Goal: Task Accomplishment & Management: Manage account settings

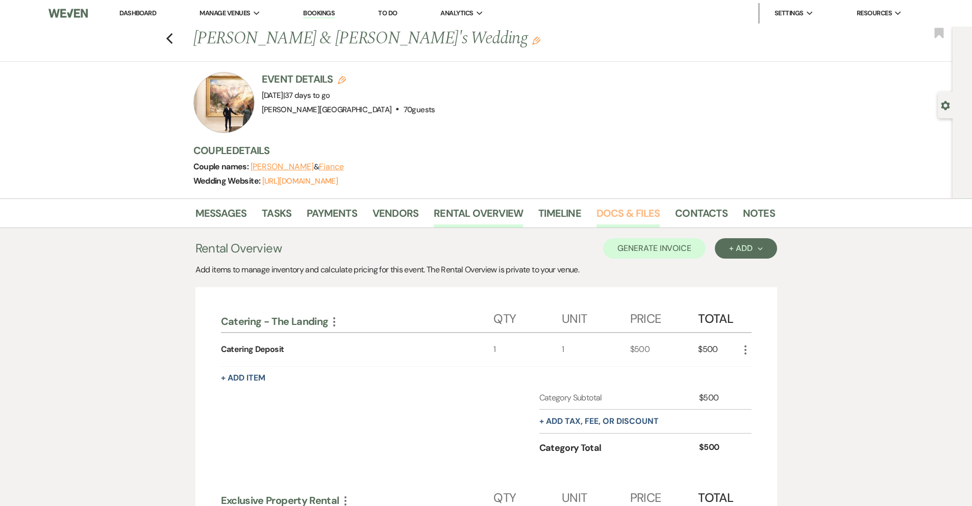
click at [636, 215] on link "Docs & Files" at bounding box center [627, 216] width 63 height 22
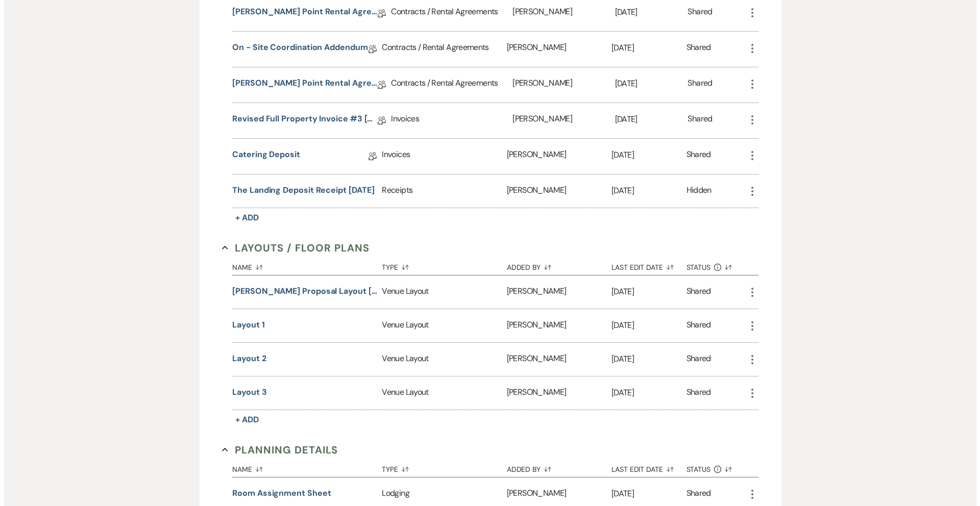
scroll to position [369, 0]
click at [240, 393] on button "Layout 3" at bounding box center [245, 392] width 34 height 12
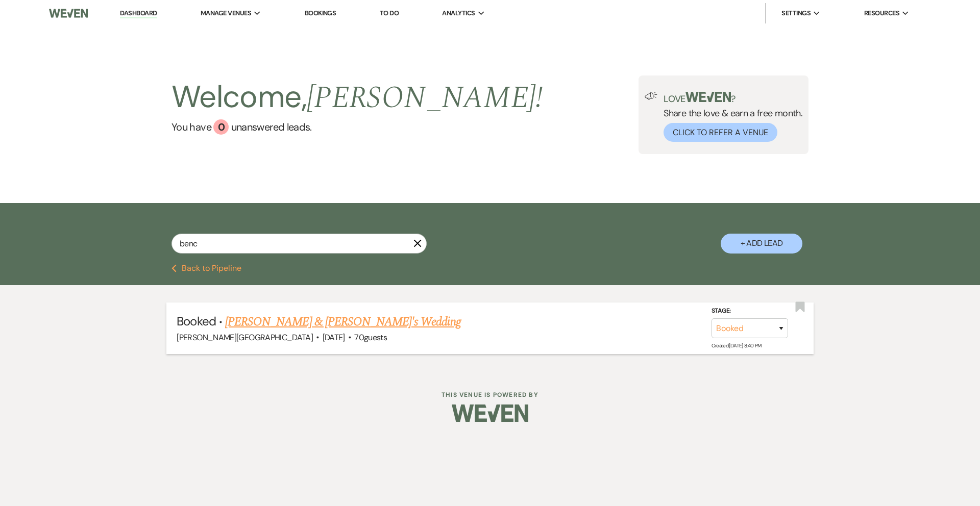
click at [364, 322] on link "[PERSON_NAME] & [PERSON_NAME]'s Wedding" at bounding box center [343, 322] width 236 height 18
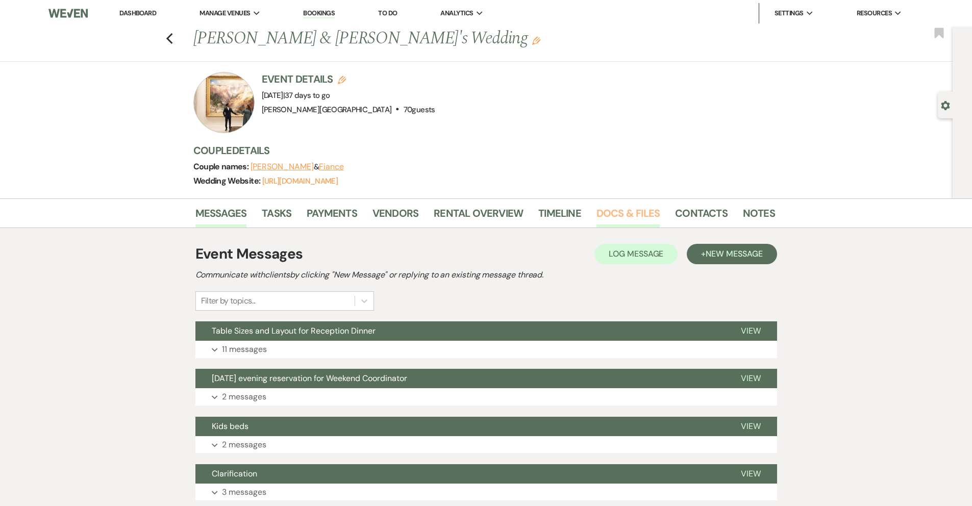
click at [634, 213] on link "Docs & Files" at bounding box center [627, 216] width 63 height 22
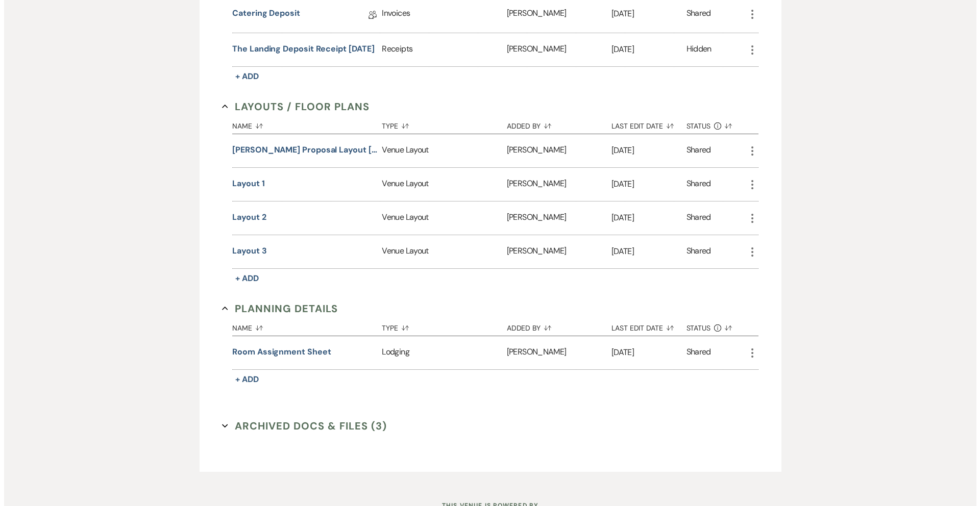
scroll to position [522, 0]
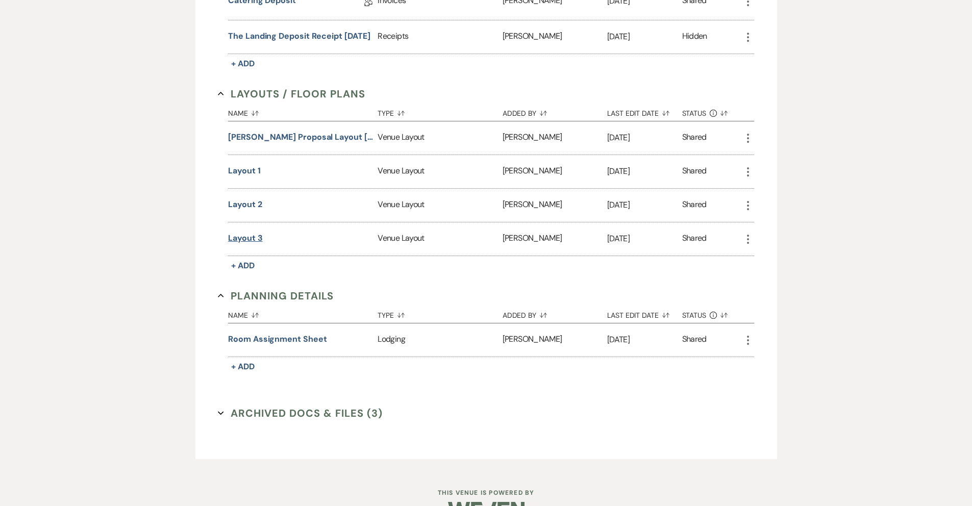
click at [243, 241] on button "Layout 3" at bounding box center [245, 238] width 34 height 12
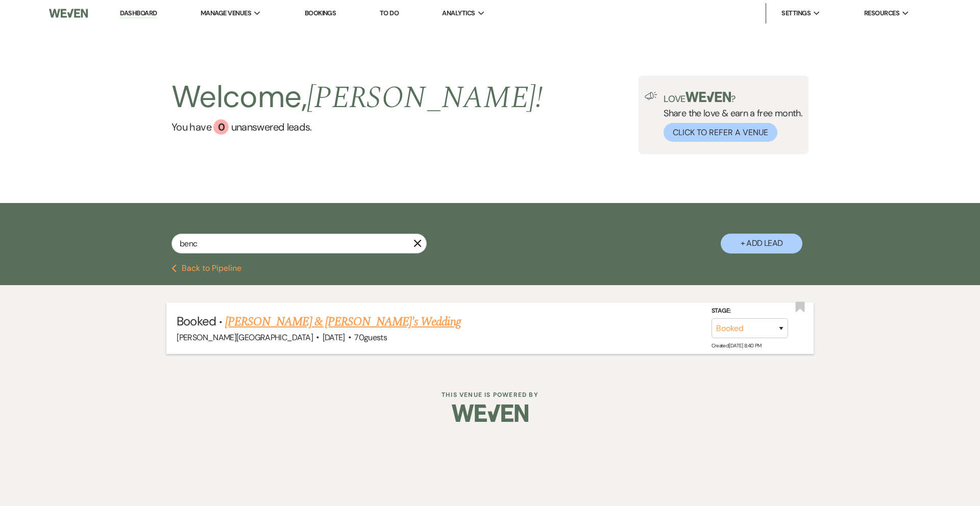
click at [347, 322] on link "[PERSON_NAME] & [PERSON_NAME]'s Wedding" at bounding box center [343, 322] width 236 height 18
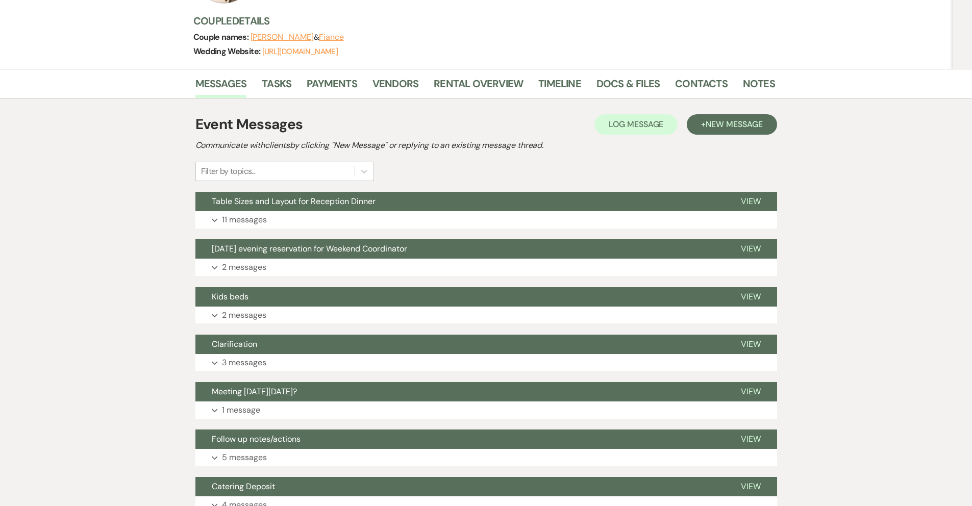
scroll to position [123, 0]
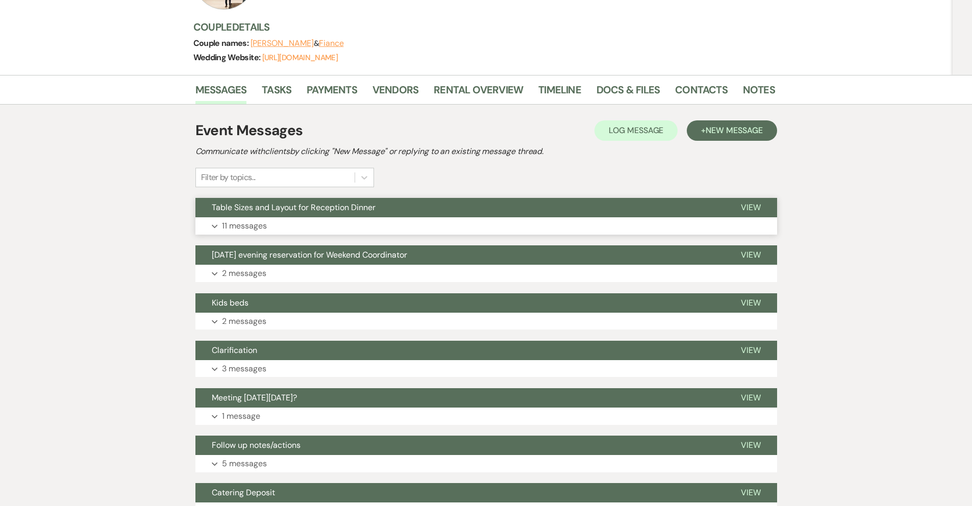
click at [264, 226] on p "11 messages" at bounding box center [244, 225] width 45 height 13
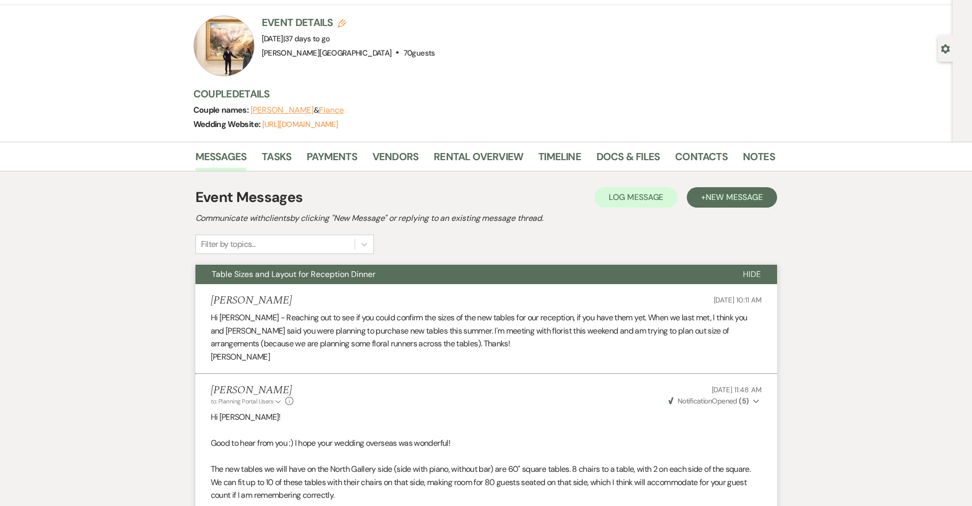
scroll to position [0, 0]
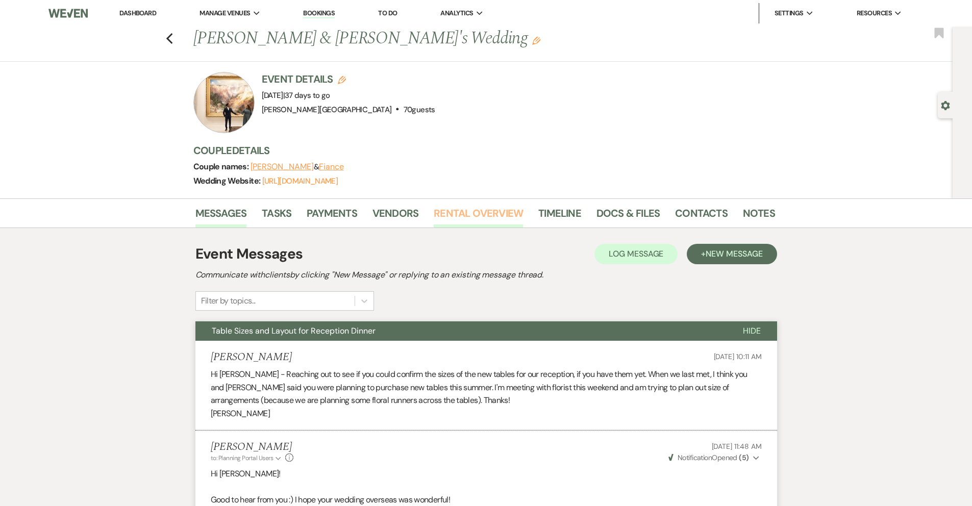
click at [473, 214] on link "Rental Overview" at bounding box center [478, 216] width 89 height 22
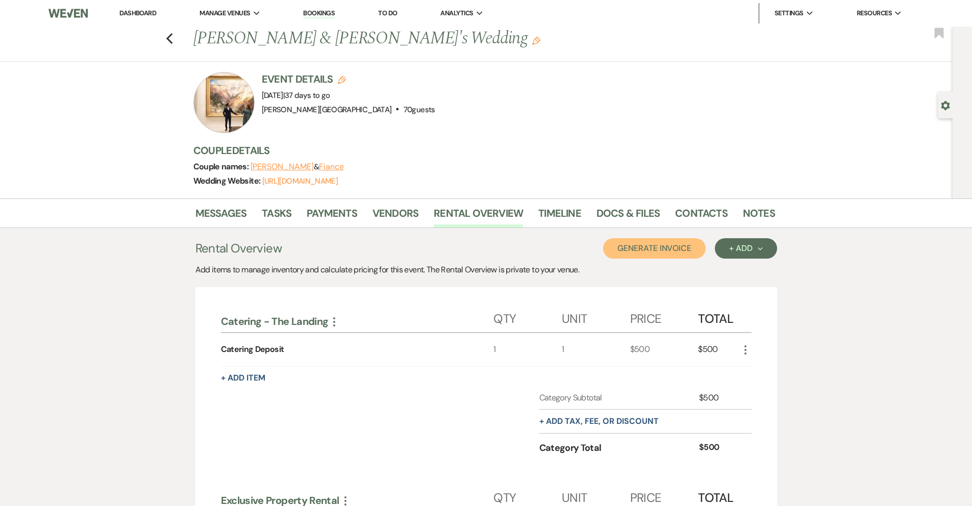
click at [658, 248] on button "Generate Invoice" at bounding box center [654, 248] width 103 height 20
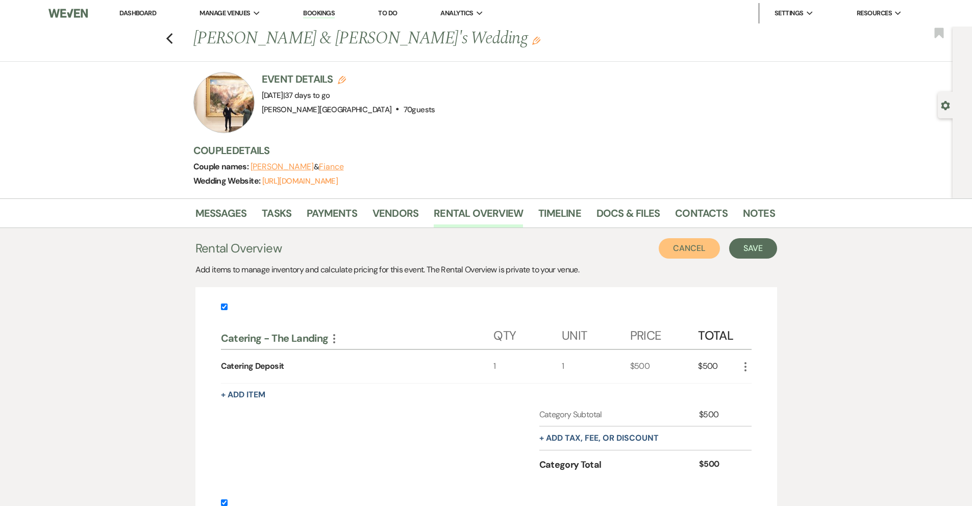
click at [673, 245] on button "Cancel" at bounding box center [689, 248] width 61 height 20
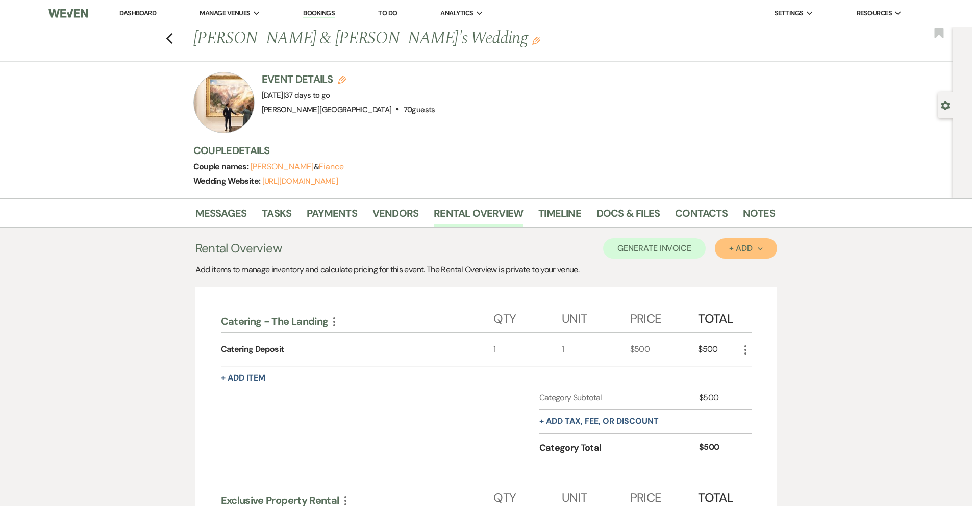
click at [743, 251] on div "+ Add Next" at bounding box center [745, 248] width 33 height 8
click at [736, 285] on button "Category" at bounding box center [742, 288] width 54 height 16
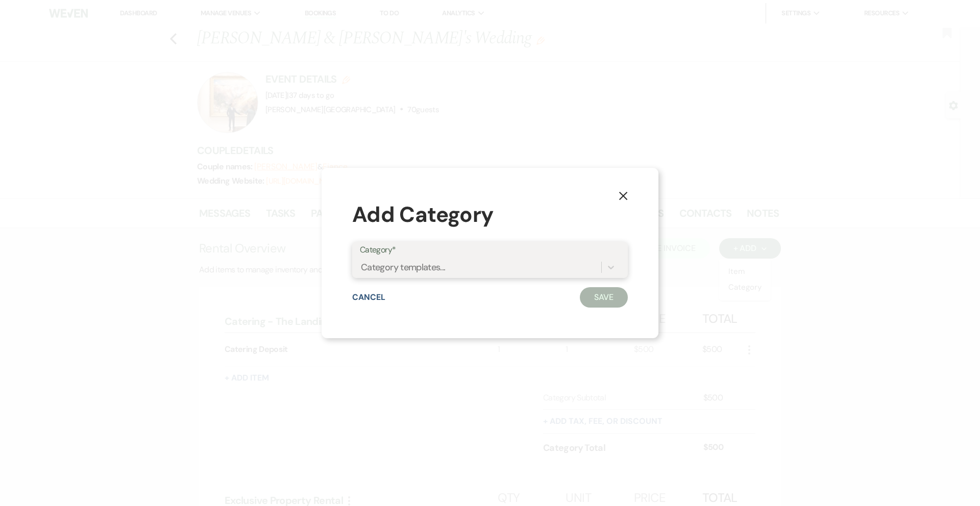
click at [496, 267] on div "Category templates..." at bounding box center [480, 267] width 241 height 18
type input "Linens"
click at [465, 296] on div "Create "Linens" Category" at bounding box center [490, 293] width 260 height 20
click at [611, 297] on button "Save" at bounding box center [604, 297] width 48 height 20
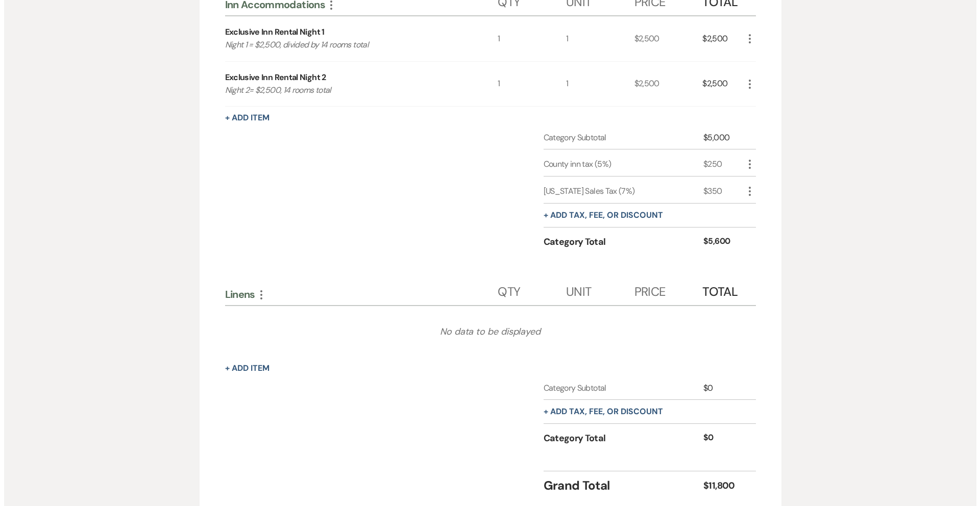
scroll to position [812, 0]
click at [246, 372] on button "+ Add Item" at bounding box center [243, 368] width 44 height 8
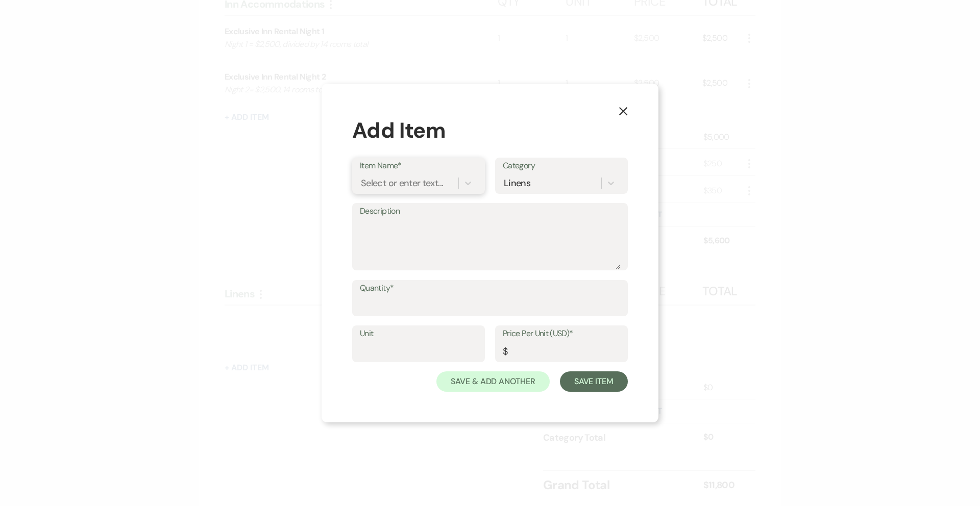
click at [419, 184] on div "Select or enter text..." at bounding box center [402, 183] width 82 height 14
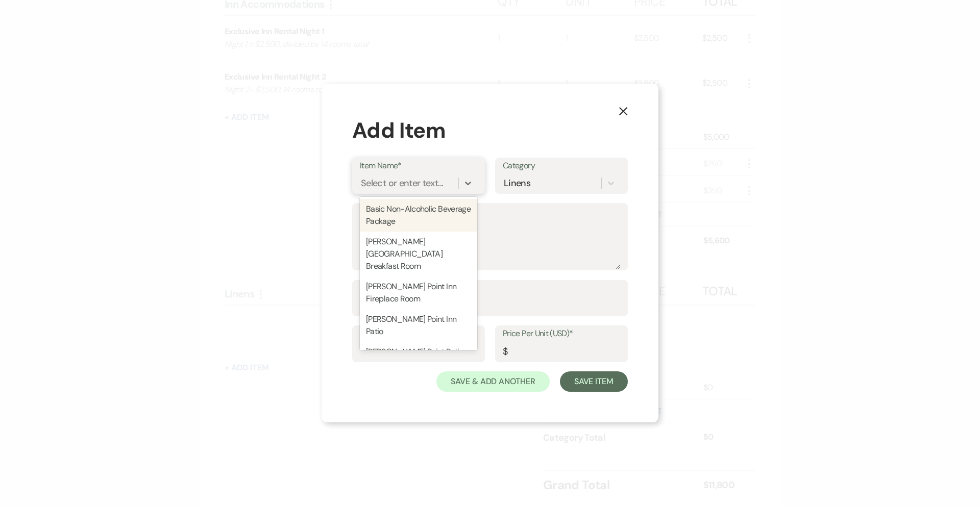
click at [419, 187] on div "Select or enter text..." at bounding box center [402, 183] width 82 height 14
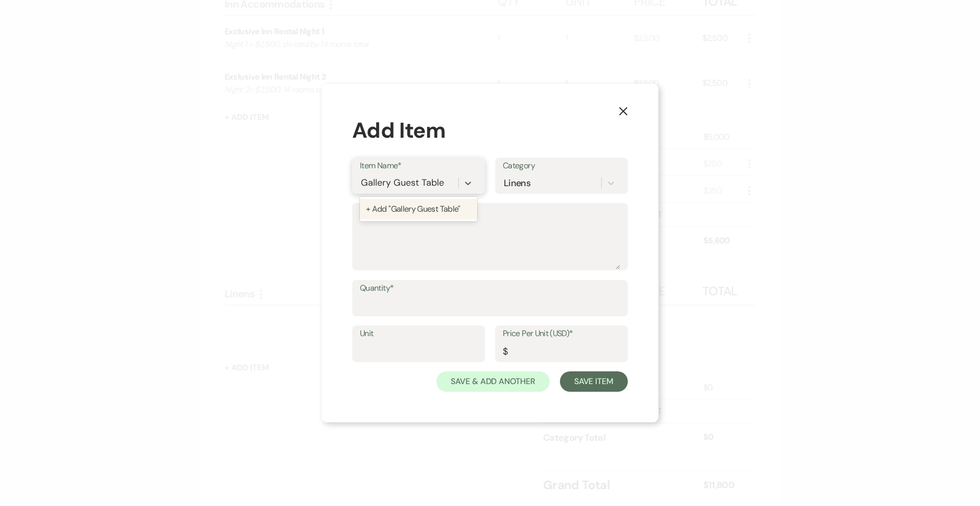
type input "Gallery Guest Tables"
type textarea "C"
type textarea "G"
type textarea "60"SQ CDL- 120" Rd - Shantung- Lavender"
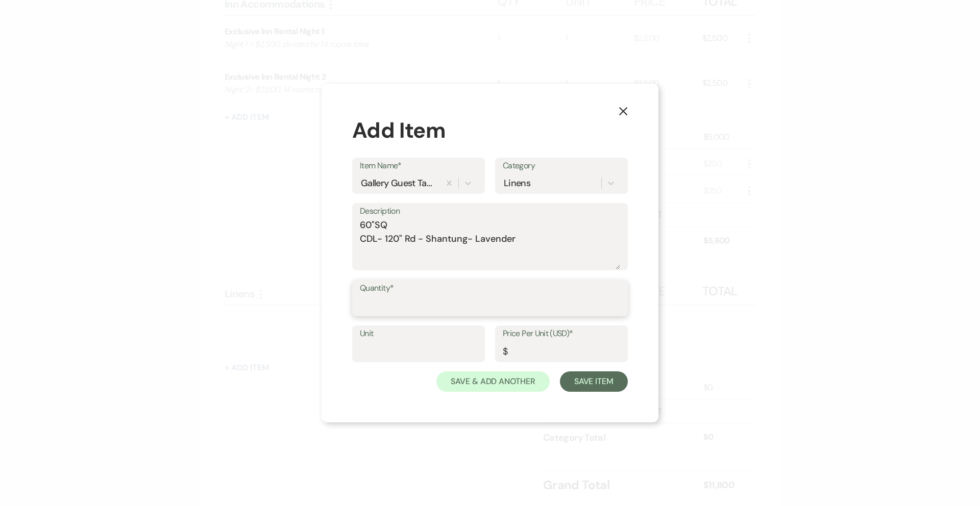
click at [426, 306] on input "Quantity*" at bounding box center [490, 305] width 260 height 20
type input "14"
click at [412, 350] on input "Unit" at bounding box center [418, 351] width 117 height 20
type input "1"
type input "43.00"
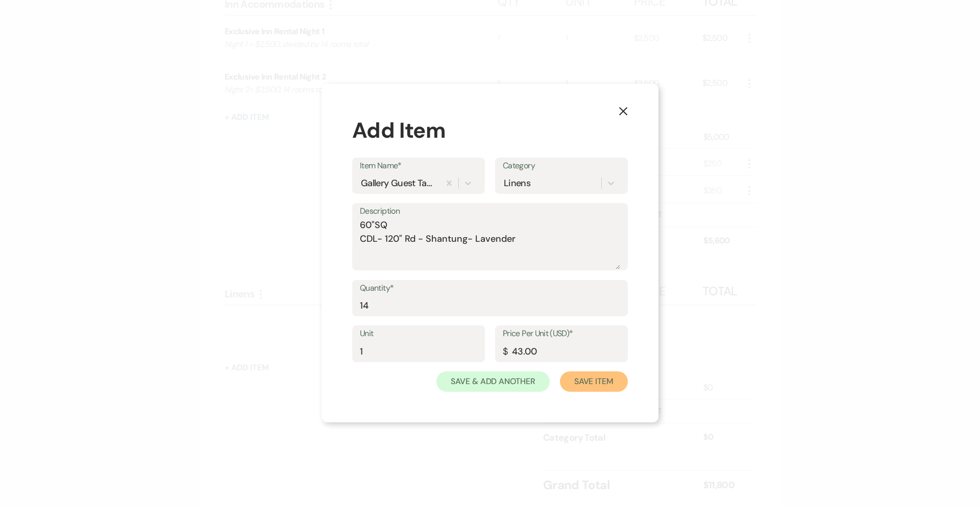
click at [588, 383] on button "Save Item" at bounding box center [594, 381] width 68 height 20
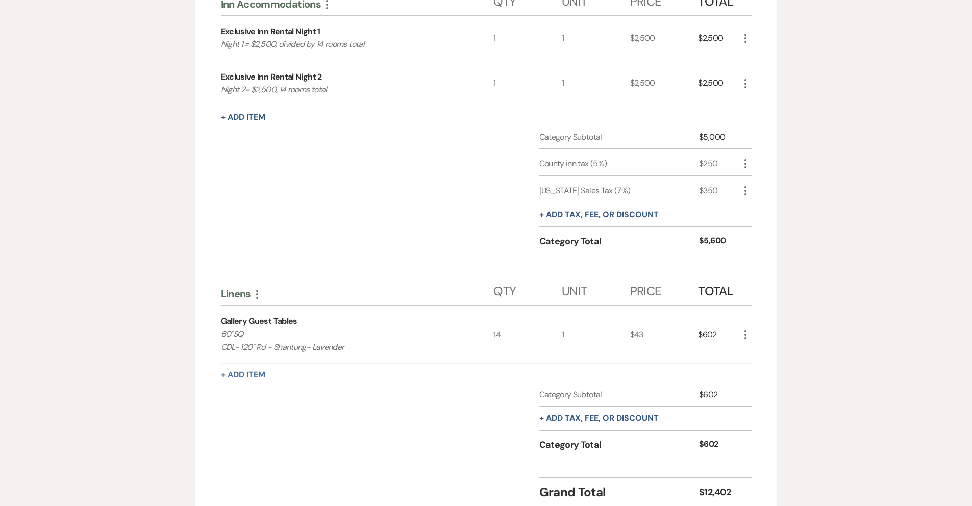
click at [256, 379] on button "+ Add Item" at bounding box center [243, 375] width 44 height 8
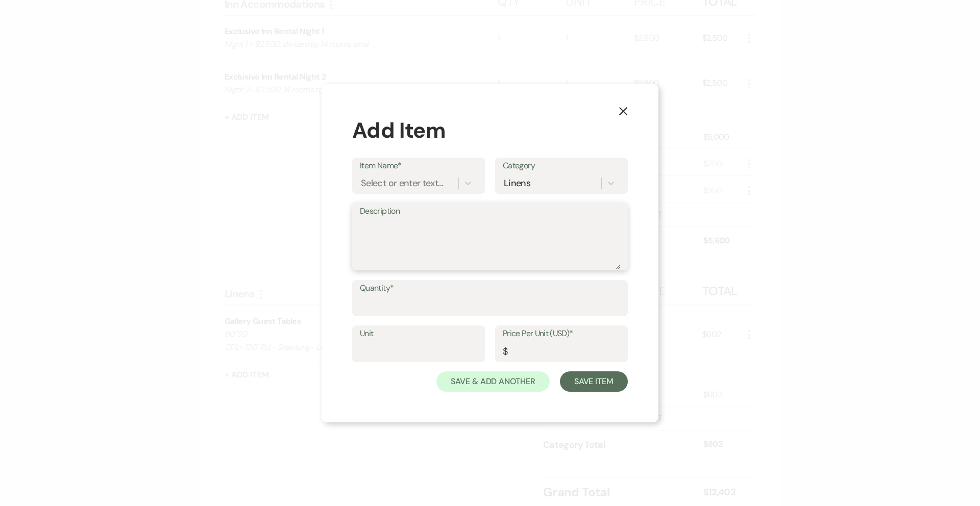
click at [405, 237] on textarea "Description" at bounding box center [490, 243] width 260 height 51
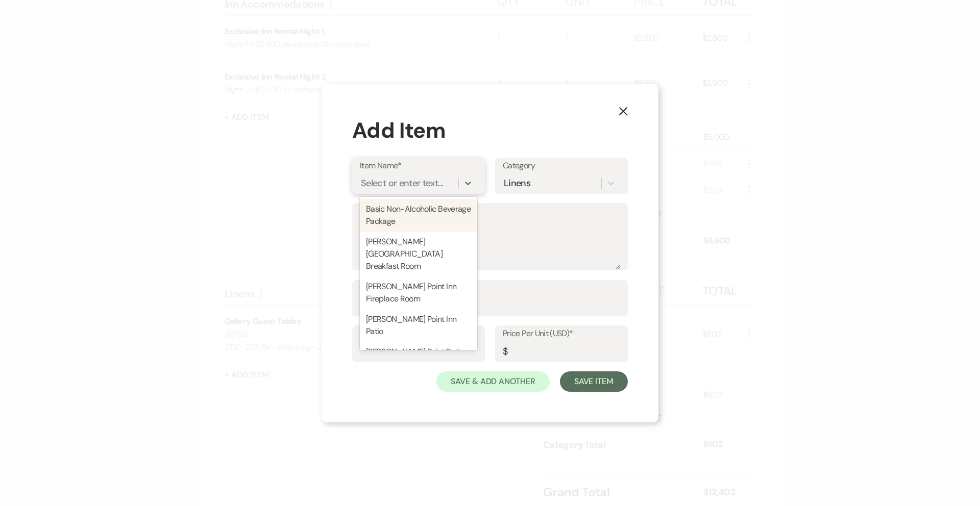
click at [419, 184] on div "Select or enter text..." at bounding box center [402, 183] width 82 height 14
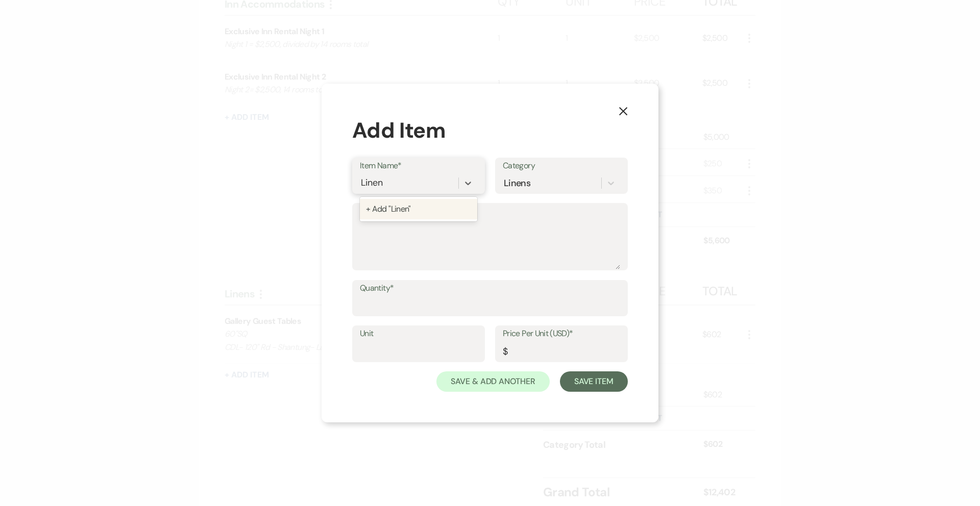
type input "Linens"
type input "Accessory Tables"
click at [520, 242] on textarea "8FT Gallery Accessory Tables CDL - 90X156- Shantung- Vanilla" at bounding box center [490, 243] width 260 height 51
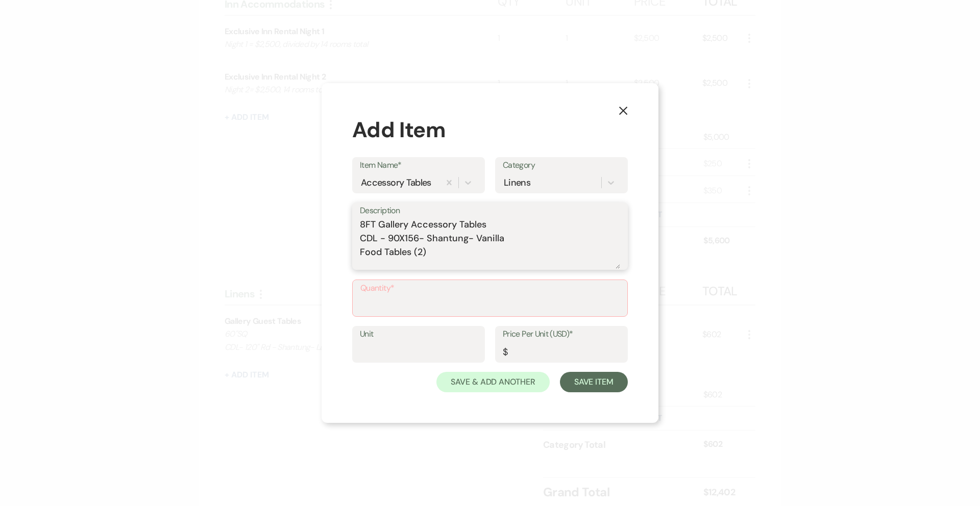
scroll to position [4, 0]
type textarea "8FT Gallery Accessory Tables CDL - 90X156- Shantung- Vanilla Food Tables (2)"
type input "2"
type input "11"
type input "1"
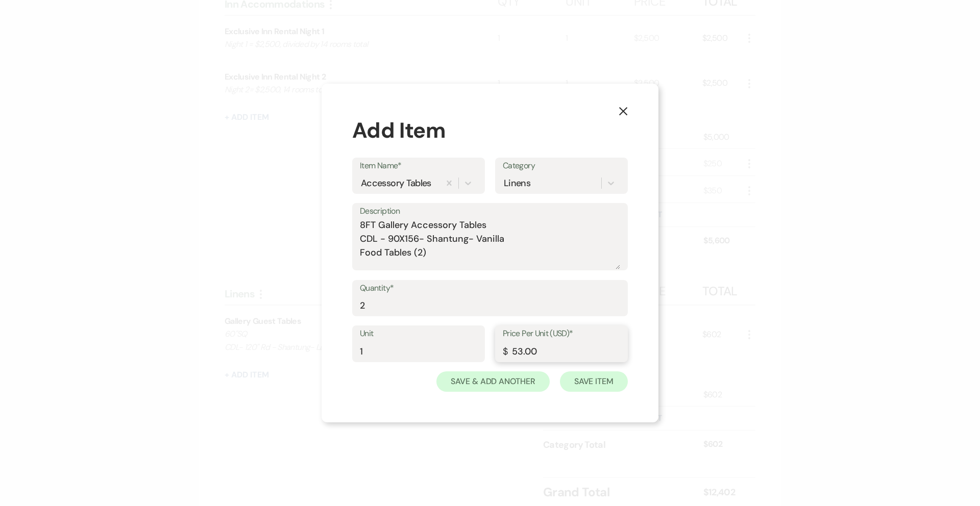
type input "53.00"
click at [601, 380] on button "Save Item" at bounding box center [594, 381] width 68 height 20
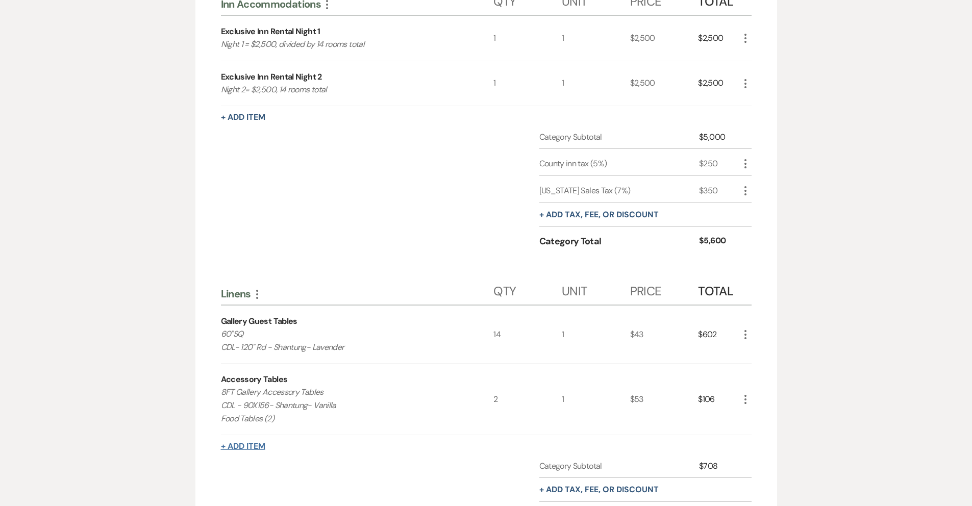
click at [255, 451] on button "+ Add Item" at bounding box center [243, 446] width 44 height 8
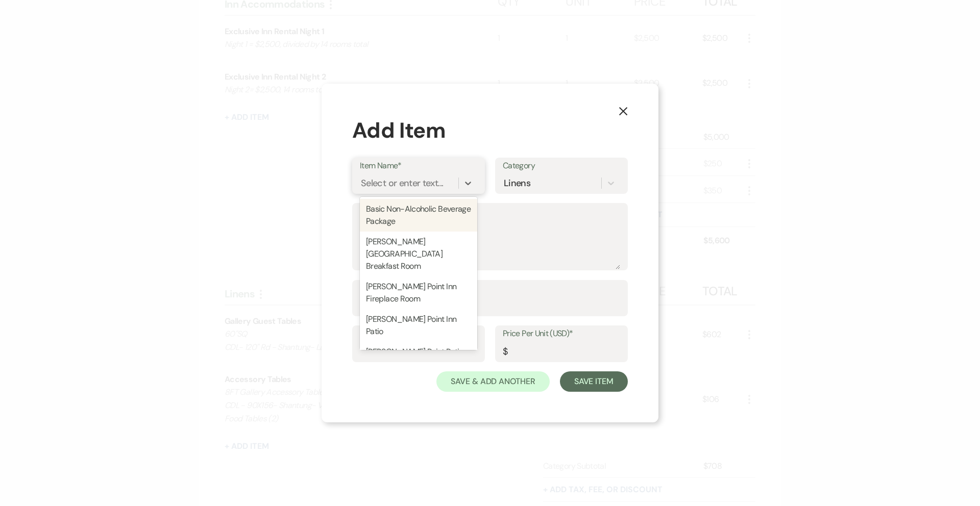
click at [402, 183] on div "Select or enter text..." at bounding box center [402, 183] width 82 height 14
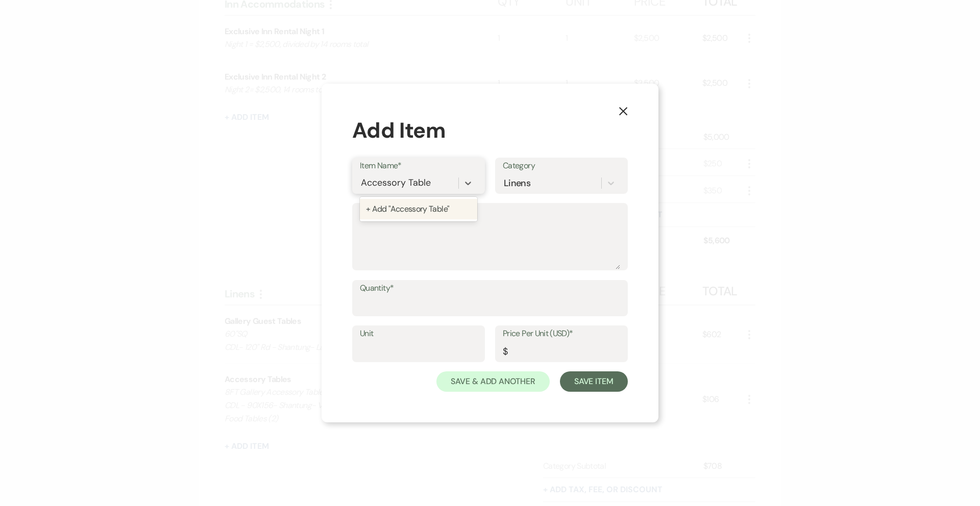
type input "Accessory Tables"
click at [495, 227] on textarea "6FT Gallery Accessory Tables" at bounding box center [490, 243] width 260 height 51
type textarea "6FT Gallery Accessory Tables Gift (1) N/A Drink (1)"
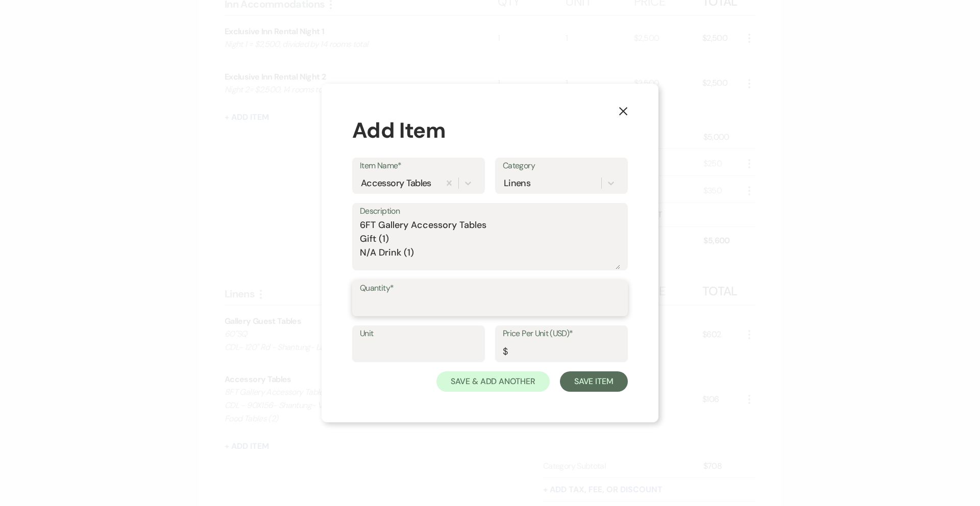
click at [411, 302] on input "Quantity*" at bounding box center [490, 305] width 260 height 20
type input "2"
type input "1"
drag, startPoint x: 622, startPoint y: 111, endPoint x: 614, endPoint y: 147, distance: 36.5
click at [621, 111] on icon "X" at bounding box center [622, 111] width 9 height 9
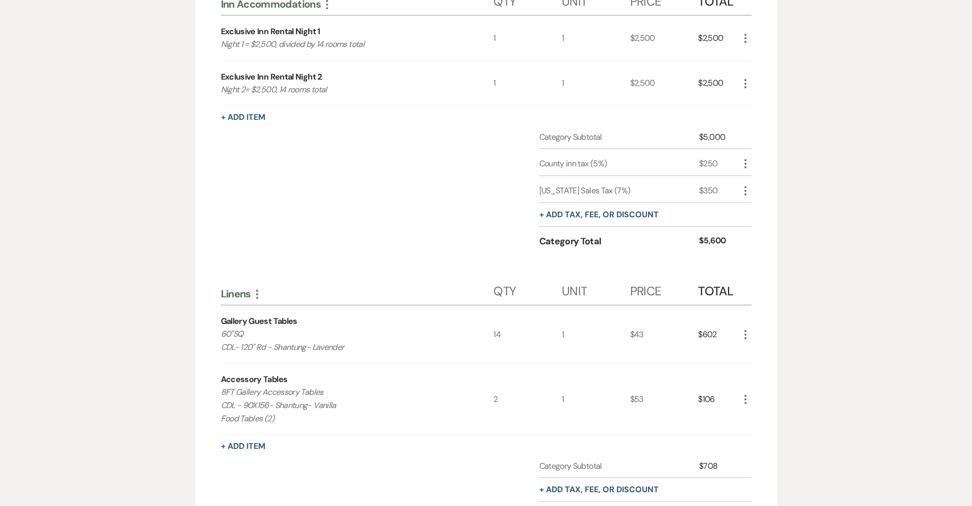
click at [745, 404] on use "button" at bounding box center [745, 399] width 2 height 9
click at [777, 428] on button "Pencil Edit" at bounding box center [765, 419] width 53 height 16
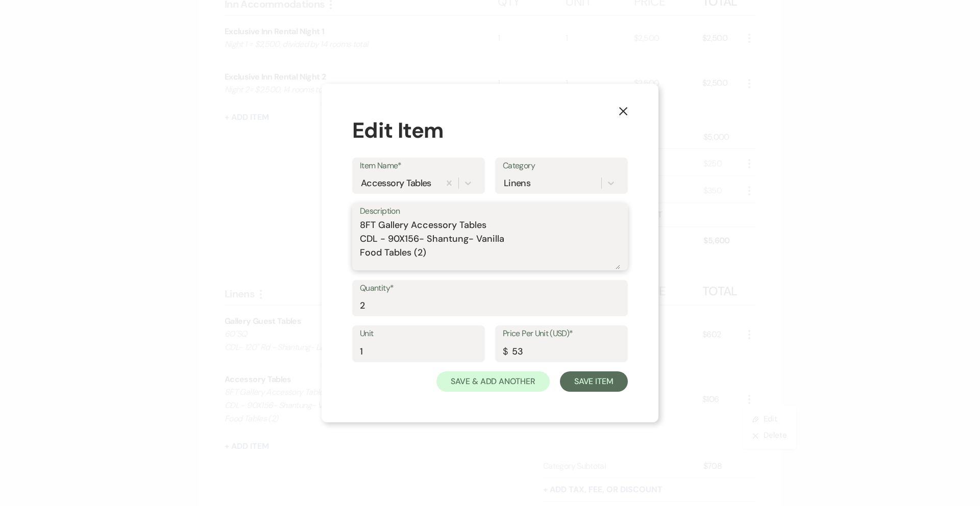
click at [444, 250] on textarea "8FT Gallery Accessory Tables CDL - 90X156- Shantung- Vanilla Food Tables (2)" at bounding box center [490, 243] width 260 height 51
type textarea "8FT Gallery Accessory Tables CDL - 90X156- Shantung- Vanilla Food Tables (2) N/…"
click at [394, 304] on input "2" at bounding box center [490, 305] width 260 height 20
type input "5"
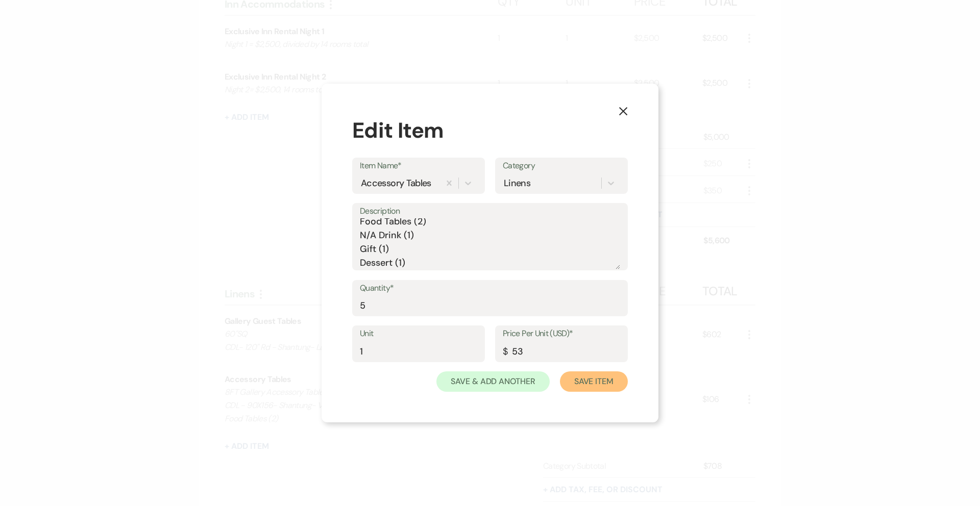
click at [595, 385] on button "Save Item" at bounding box center [594, 381] width 68 height 20
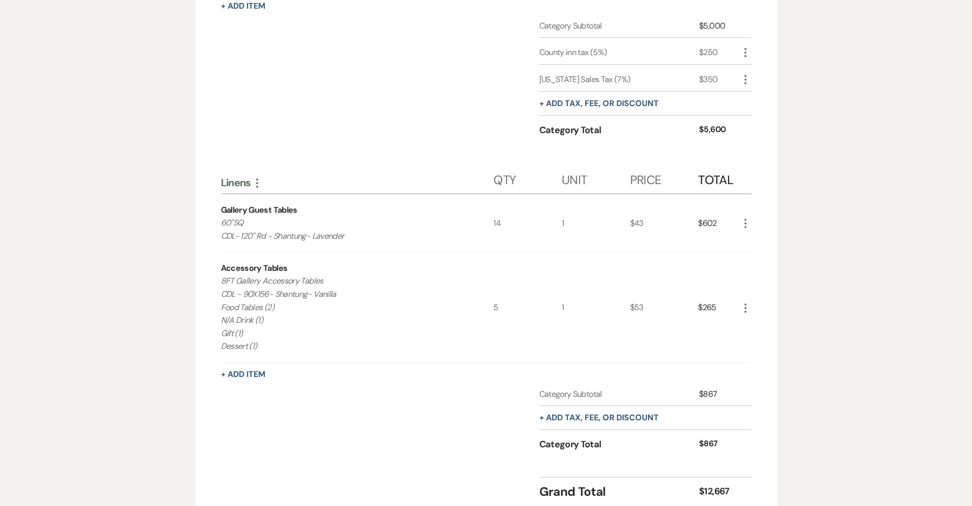
scroll to position [924, 0]
click at [254, 378] on button "+ Add Item" at bounding box center [243, 374] width 44 height 8
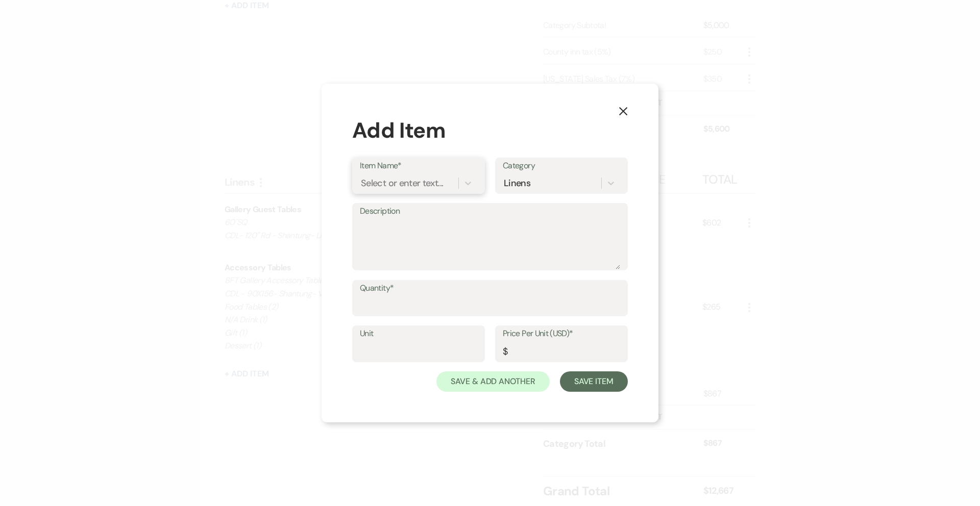
click at [398, 185] on div "Select or enter text..." at bounding box center [402, 183] width 82 height 14
type input "Guest Napkins"
type textarea "CDL- Shantung- Vanilla"
click at [448, 308] on input "Quantity*" at bounding box center [490, 305] width 260 height 20
type input "75"
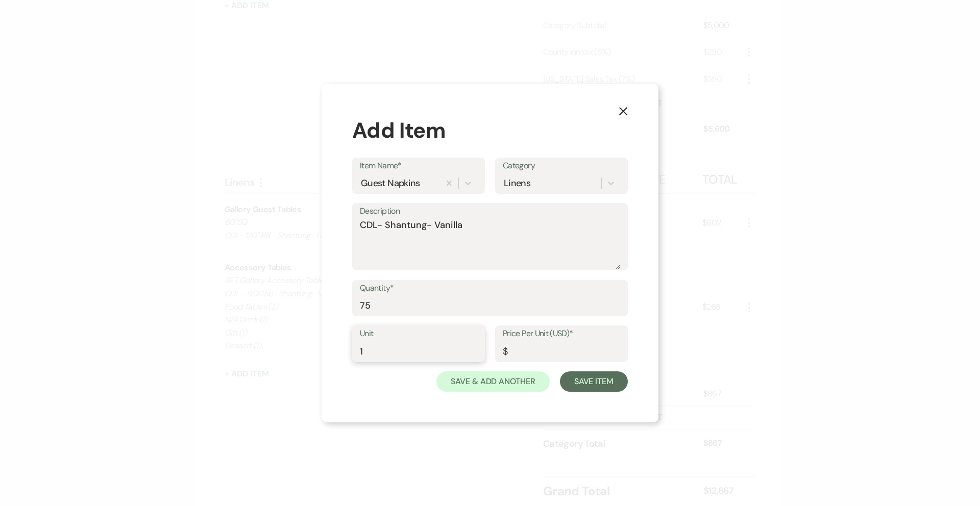
type input "1"
type input "4.08"
click at [601, 384] on button "Save Item" at bounding box center [594, 381] width 68 height 20
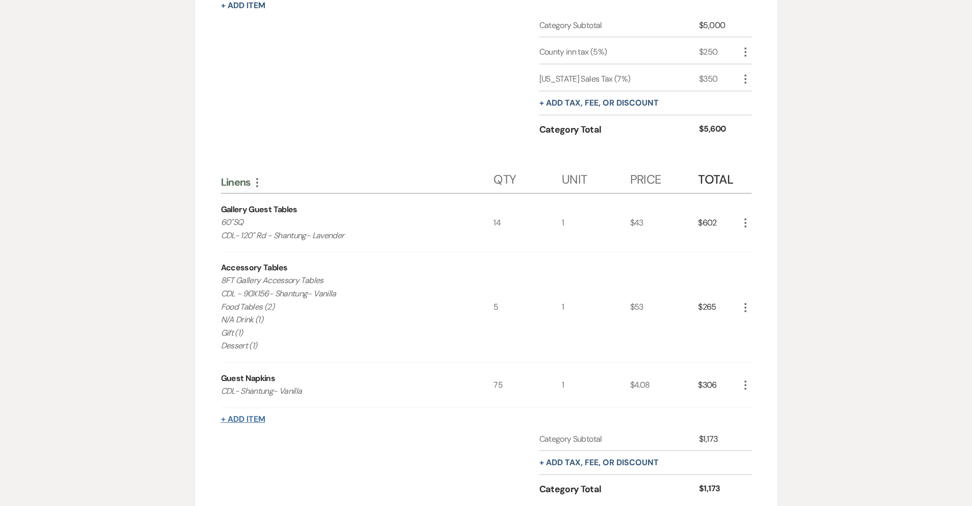
click at [242, 423] on button "+ Add Item" at bounding box center [243, 419] width 44 height 8
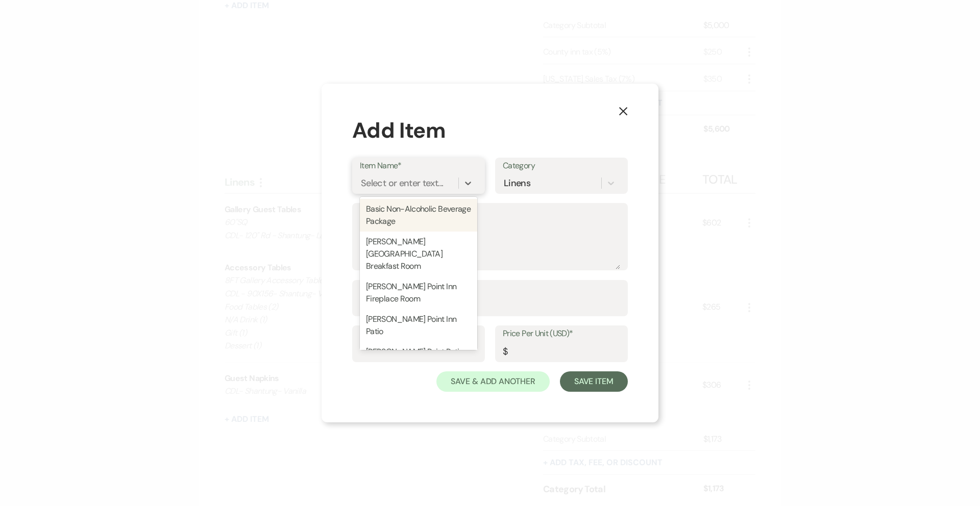
click at [403, 182] on div "Select or enter text..." at bounding box center [402, 183] width 82 height 14
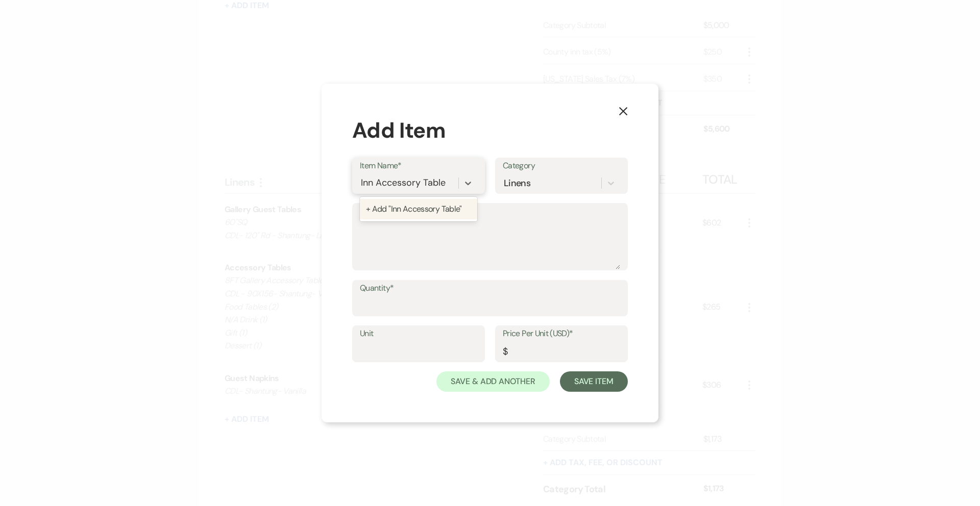
type input "Inn Accessory Tables"
type textarea "Inn Accessory Tables for Charcuterie BBJ - Shantung- 90x 156 - julep"
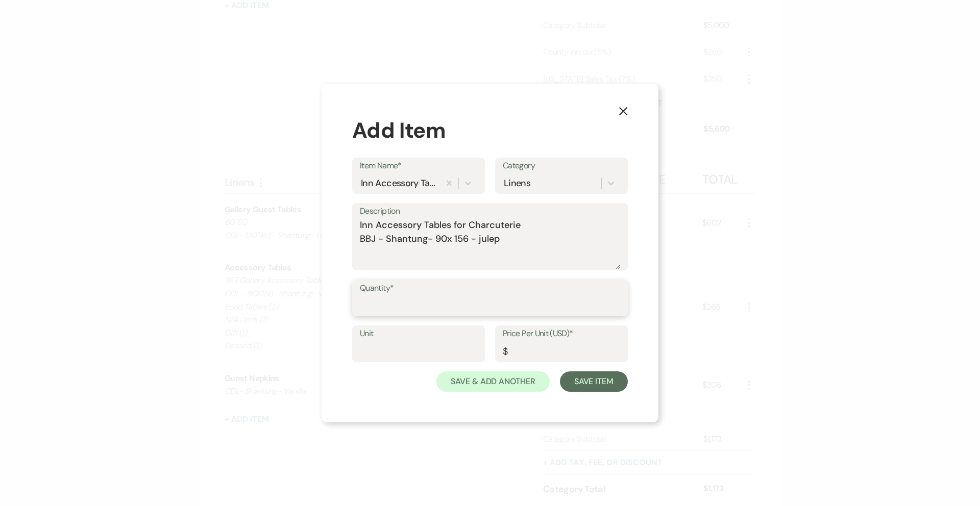
click at [414, 309] on input "Quantity*" at bounding box center [490, 305] width 260 height 20
type input "2"
click at [495, 254] on textarea "Inn Accessory Tables for Charcuterie BBJ - Shantung- 90x 156 - julep" at bounding box center [490, 243] width 260 height 51
type textarea "Inn Accessory Tables for Charcuterie BBJ - Shantung- 90x 156 - julep1"
click at [434, 350] on input "Unit" at bounding box center [418, 351] width 117 height 20
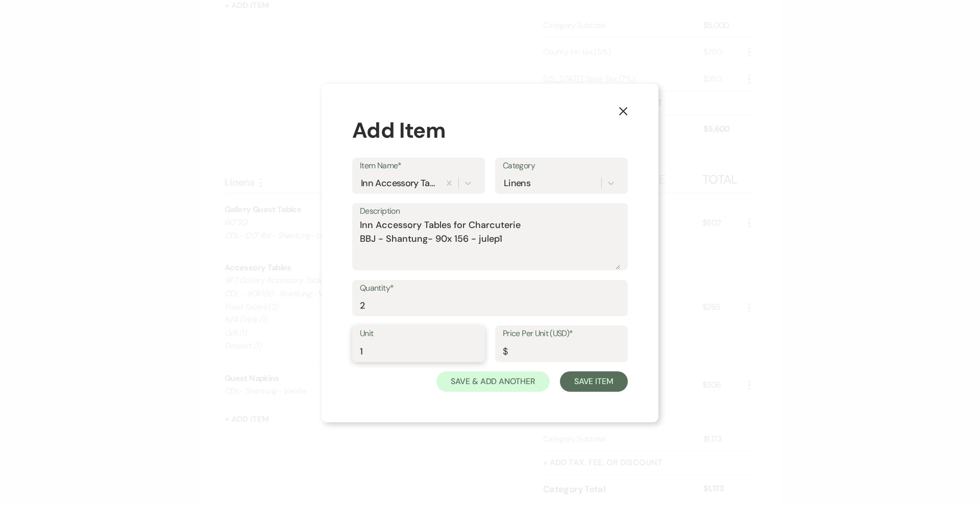
type input "1"
click at [512, 239] on textarea "Inn Accessory Tables for Charcuterie BBJ - Shantung- 90x 156 - julep1" at bounding box center [490, 243] width 260 height 51
type textarea "Inn Accessory Tables for Charcuterie BBJ - Shantung- 90x 156 - julep"
click at [529, 352] on input "Price Per Unit (USD)*" at bounding box center [561, 351] width 117 height 20
type input "50.00"
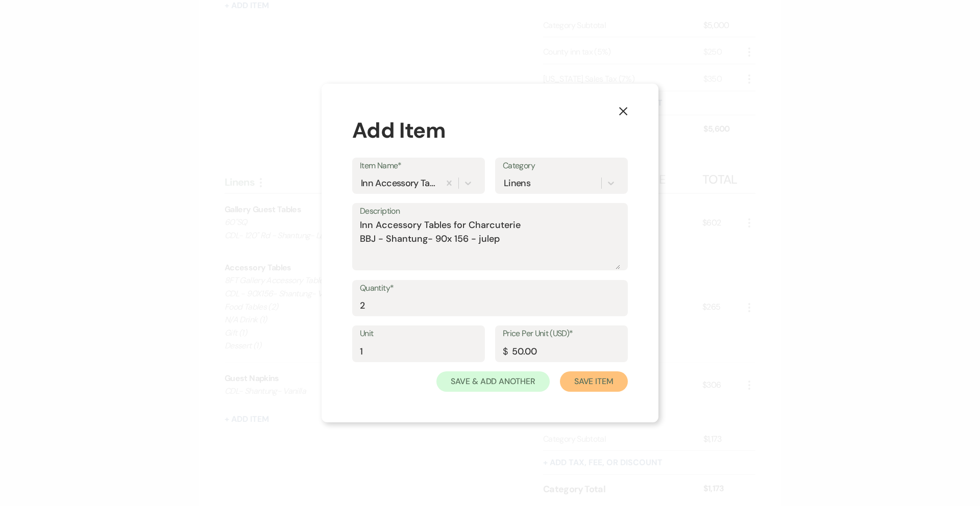
click at [607, 381] on button "Save Item" at bounding box center [594, 381] width 68 height 20
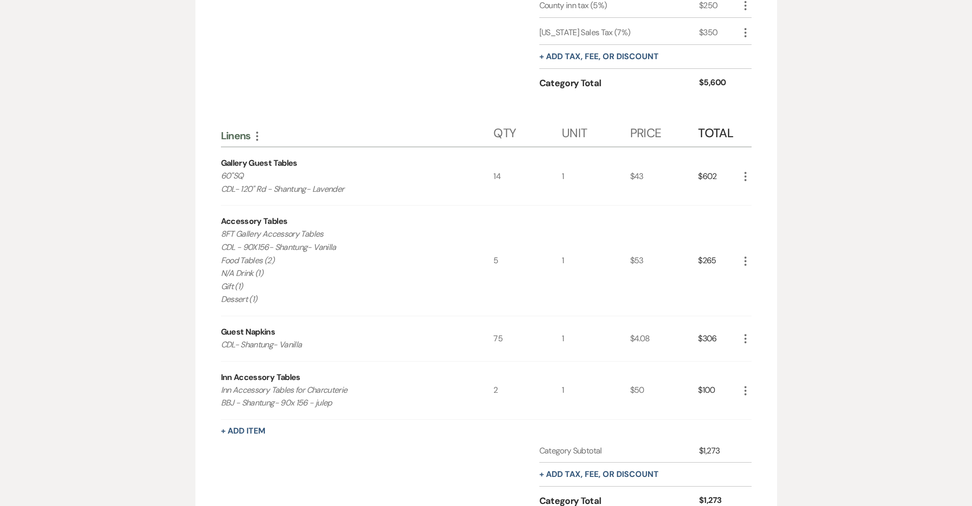
scroll to position [1018, 0]
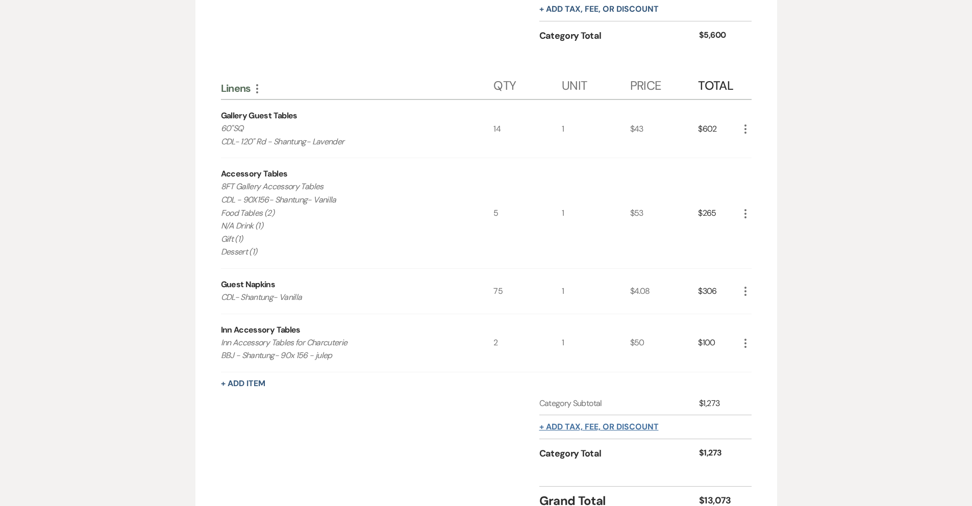
click at [606, 431] on button "+ Add tax, fee, or discount" at bounding box center [598, 427] width 119 height 8
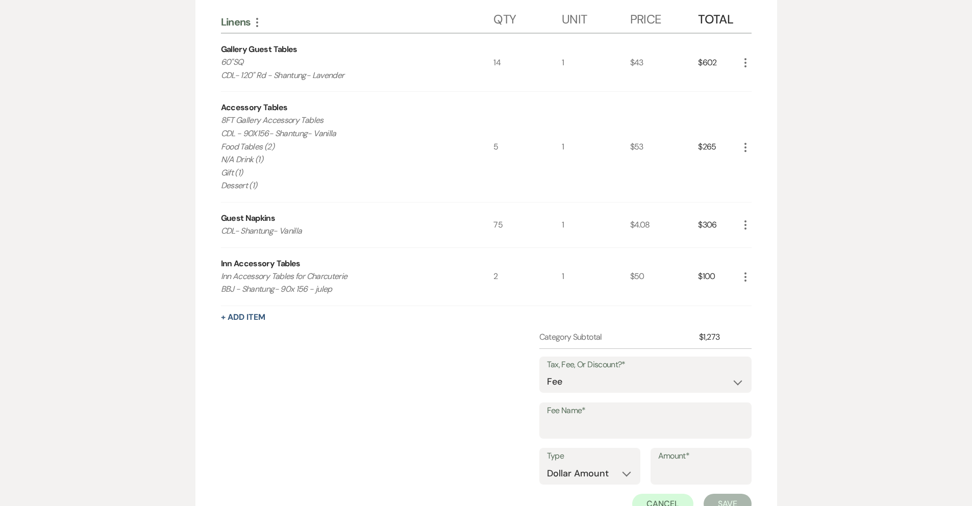
scroll to position [1227, 0]
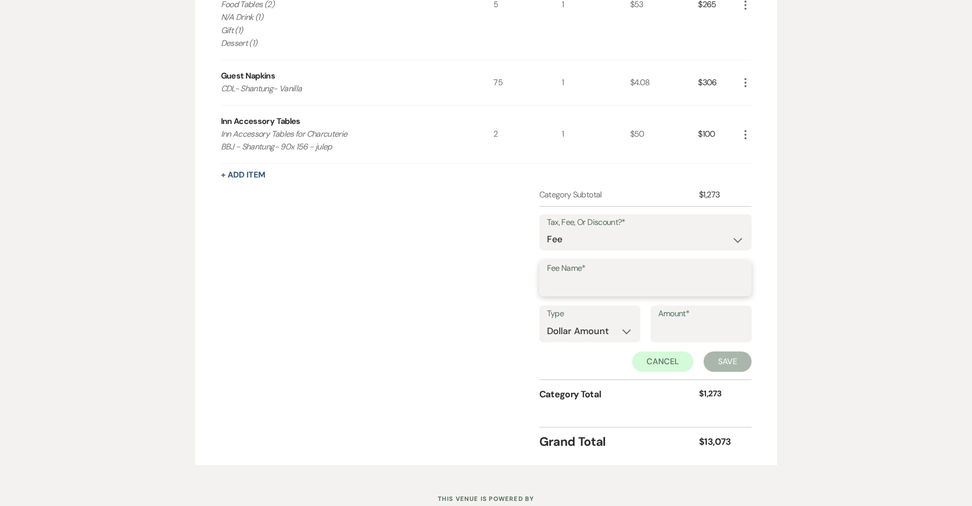
click at [630, 295] on input "Fee Name*" at bounding box center [645, 286] width 197 height 20
type input "Shipping (CDL and BBJ)"
click at [624, 341] on select "Dollar Amount Percentage" at bounding box center [590, 331] width 86 height 20
click at [679, 341] on input "Amount*" at bounding box center [701, 331] width 86 height 20
type input "120.00"
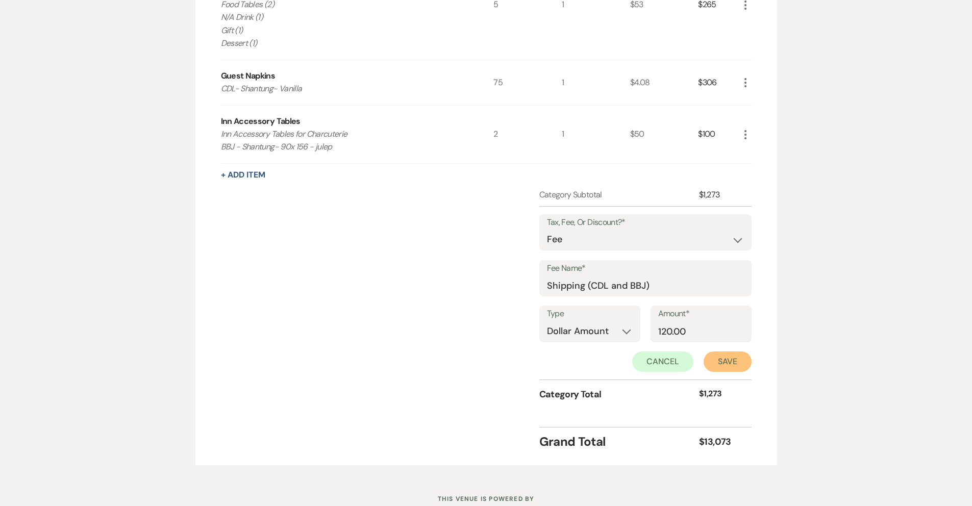
click at [712, 372] on button "Save" at bounding box center [728, 362] width 48 height 20
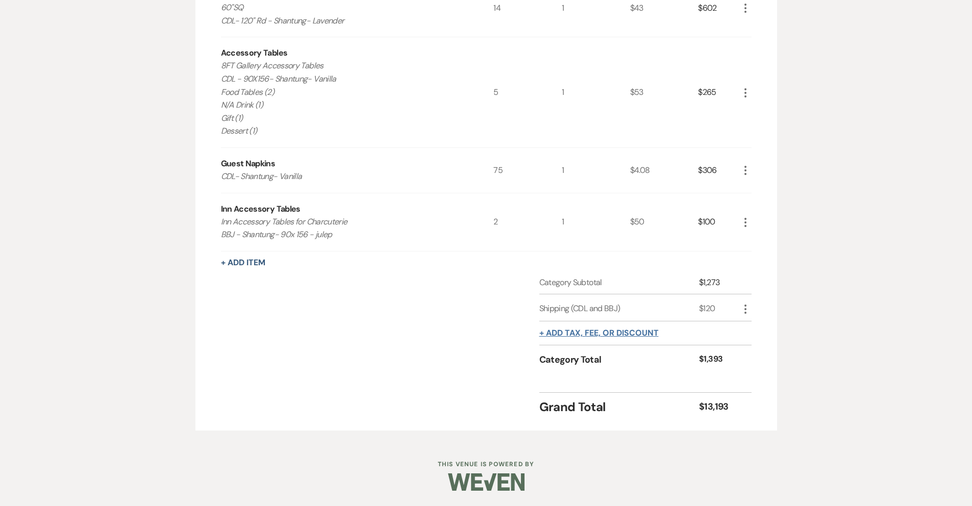
click at [563, 334] on button "+ Add tax, fee, or discount" at bounding box center [598, 333] width 119 height 8
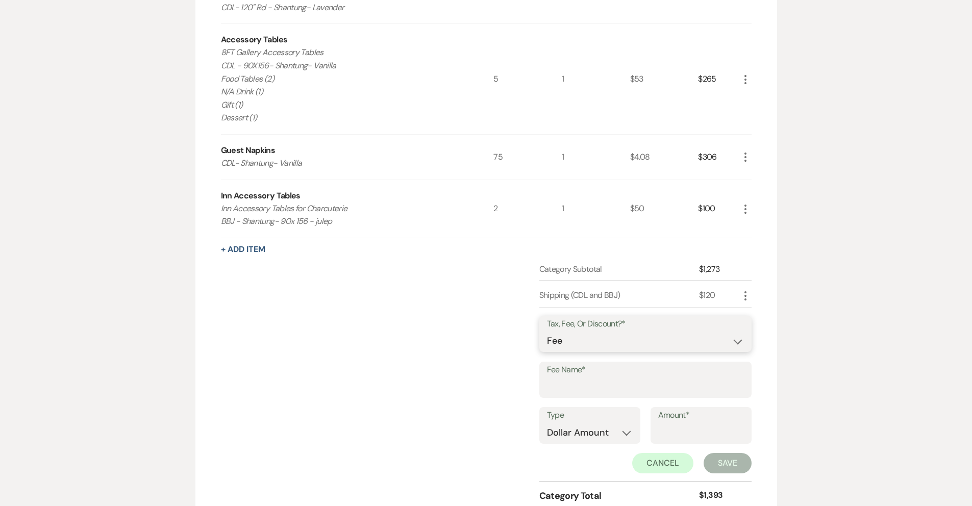
click at [584, 351] on select "Fee Discount Tax" at bounding box center [645, 341] width 197 height 20
select select "3"
click at [589, 396] on input "Fee Name*" at bounding box center [645, 387] width 197 height 20
type input "S"
type input "Indiana Sales Tax"
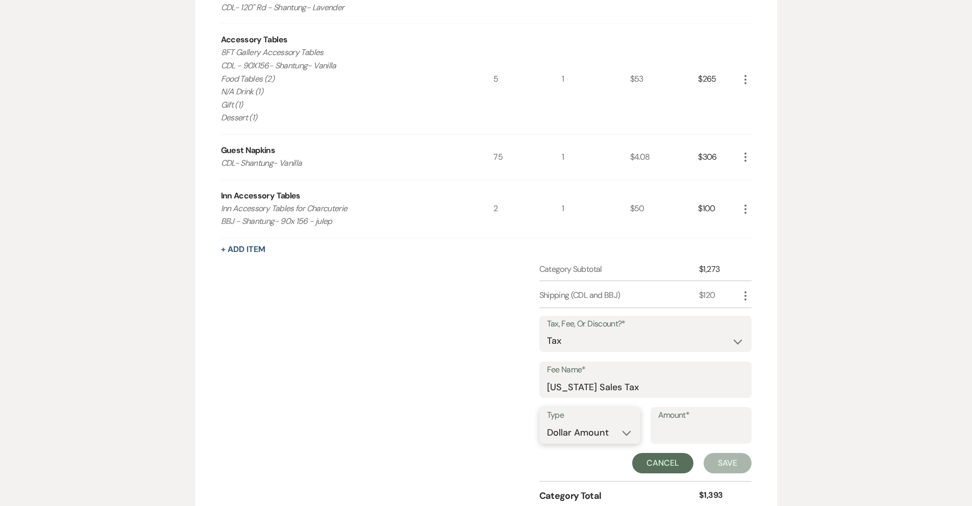
click at [620, 443] on select "Dollar Amount Percentage" at bounding box center [590, 433] width 86 height 20
select select "false"
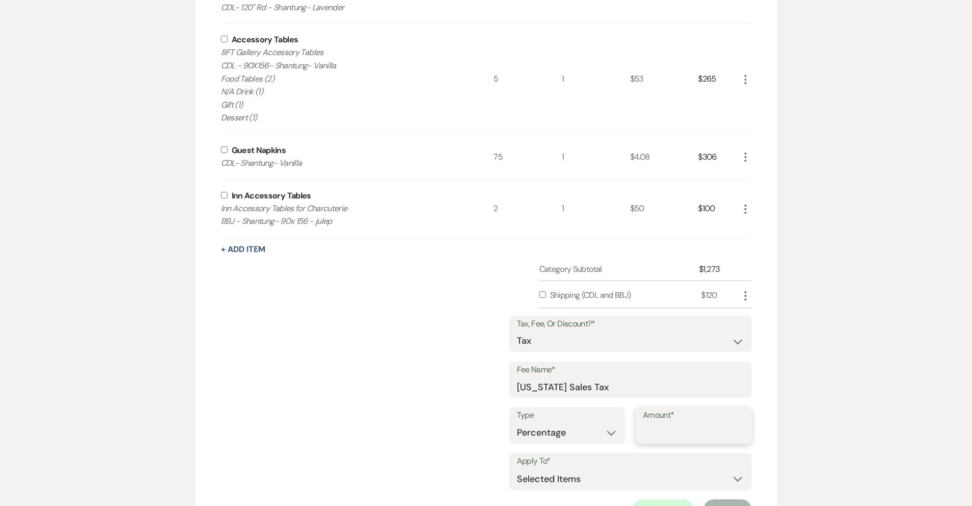
click at [677, 443] on input "Amount*" at bounding box center [693, 433] width 101 height 20
click at [742, 443] on input "0.001" at bounding box center [693, 433] width 101 height 20
click at [742, 443] on input "0.002" at bounding box center [693, 433] width 101 height 20
click at [742, 443] on input "0.003" at bounding box center [693, 433] width 101 height 20
click at [741, 443] on input "0.004" at bounding box center [693, 433] width 101 height 20
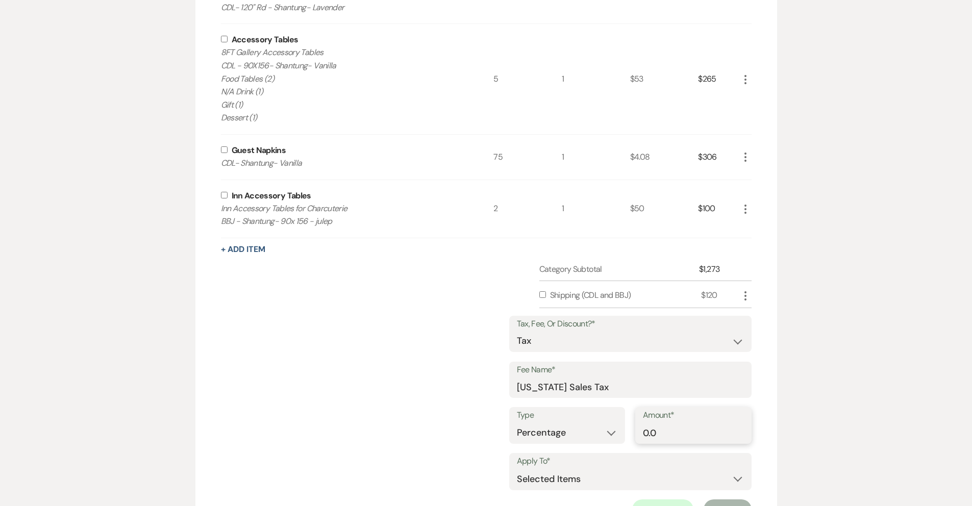
type input "0"
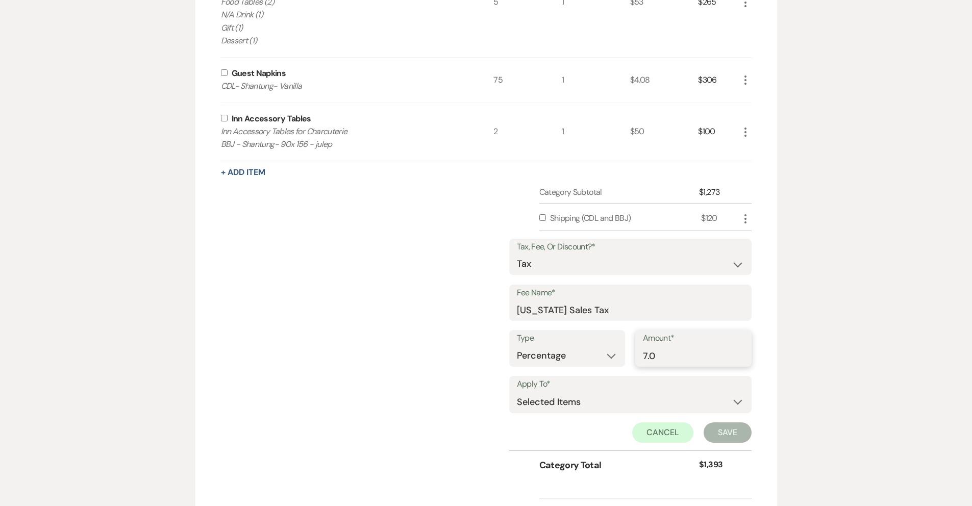
scroll to position [1234, 0]
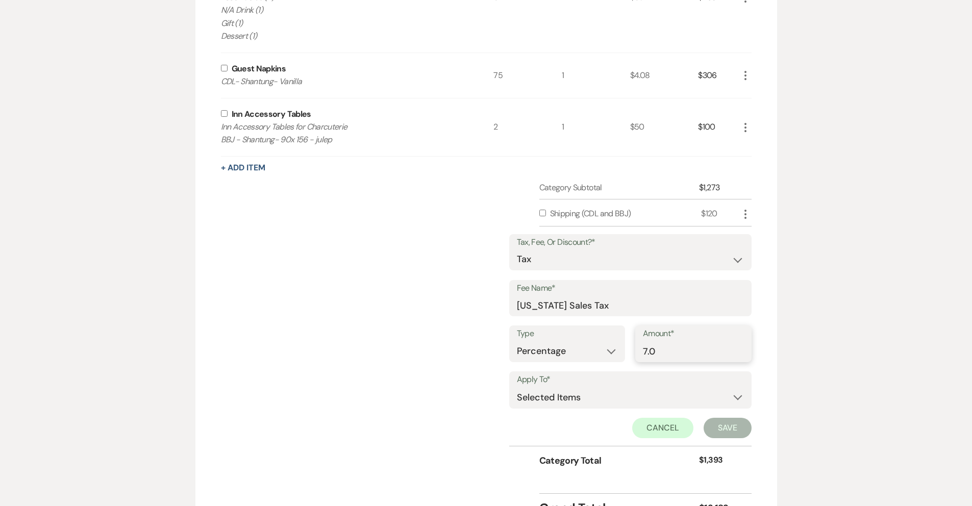
type input "7.0"
click at [671, 408] on select "Selected Items Category Subtotal (before all Taxes/Fees/Discounts) Category Tot…" at bounding box center [630, 397] width 227 height 20
select select "1"
click at [723, 438] on button "Save" at bounding box center [728, 428] width 48 height 20
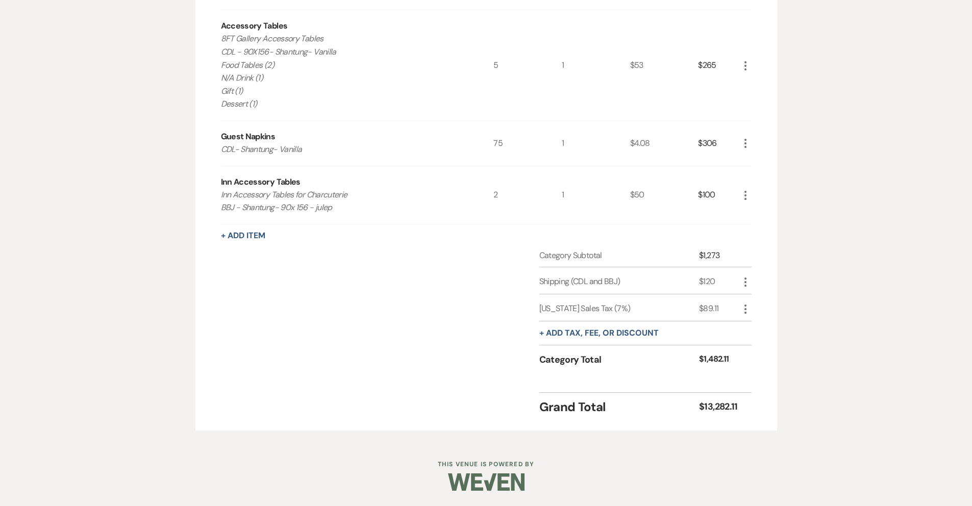
scroll to position [1179, 0]
click at [609, 334] on button "+ Add tax, fee, or discount" at bounding box center [598, 333] width 119 height 8
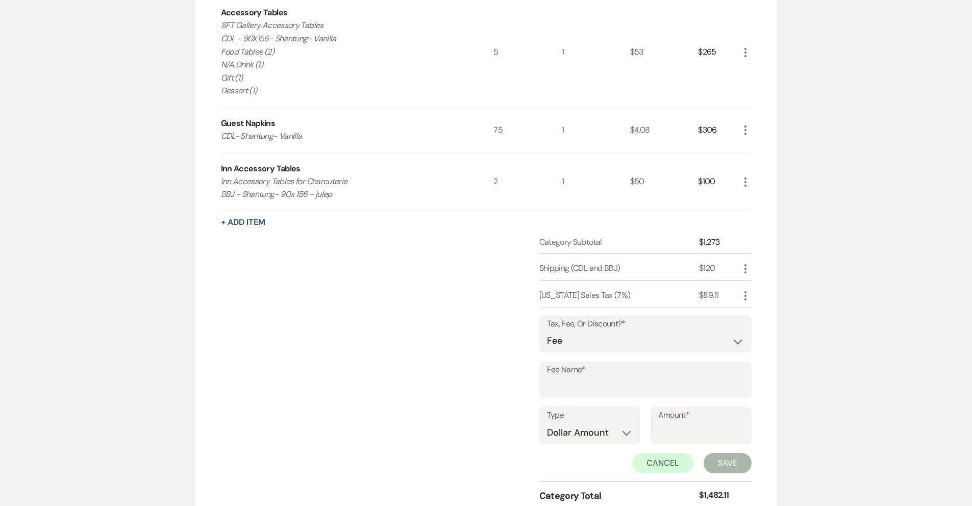
drag, startPoint x: 723, startPoint y: 441, endPoint x: 494, endPoint y: 382, distance: 236.7
click at [494, 382] on div "Category Subtotal $1,273 Shipping (CDL and BBJ) $120 More Indiana Sales Tax (7%…" at bounding box center [486, 378] width 531 height 285
click at [637, 473] on button "Cancel" at bounding box center [662, 463] width 61 height 20
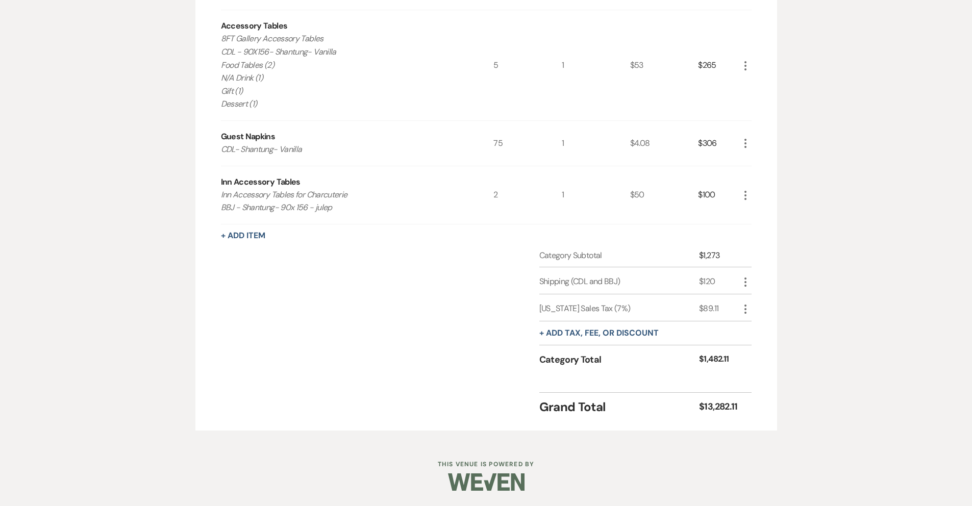
click at [557, 332] on button "+ Add tax, fee, or discount" at bounding box center [598, 333] width 119 height 8
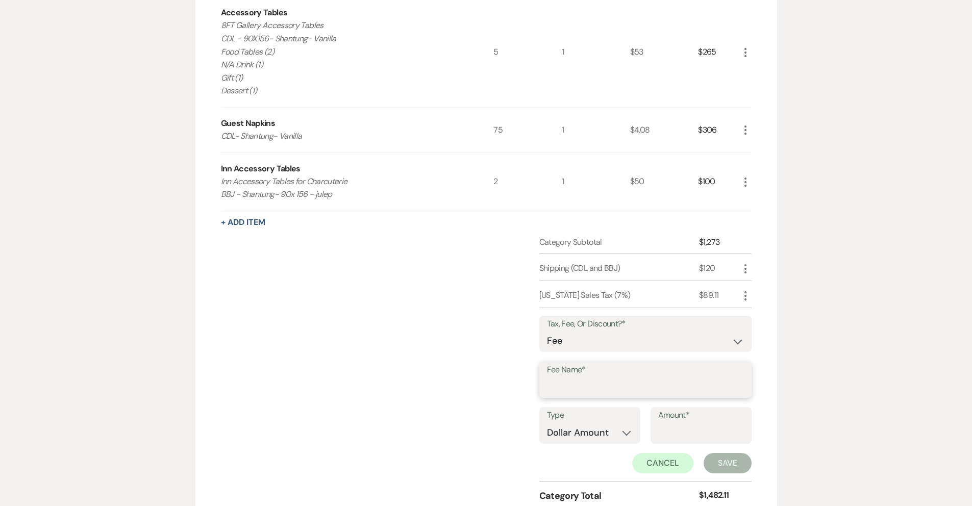
drag, startPoint x: 494, startPoint y: 382, endPoint x: 592, endPoint y: 390, distance: 97.8
click at [592, 390] on input "Fee Name*" at bounding box center [645, 387] width 197 height 20
type input "Damage and Loss Retainer"
click at [619, 443] on select "Dollar Amount Percentage" at bounding box center [590, 433] width 86 height 20
select select "false"
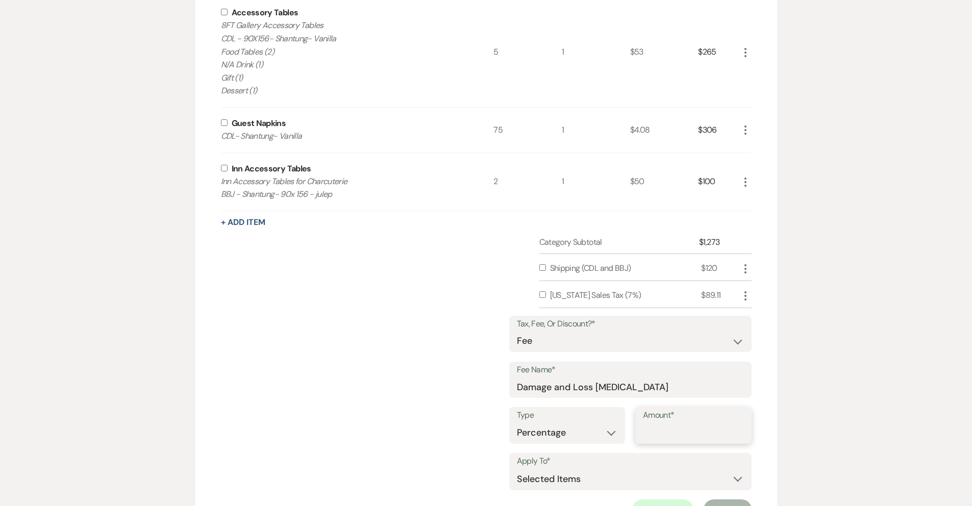
click at [684, 443] on input "Amount*" at bounding box center [693, 433] width 101 height 20
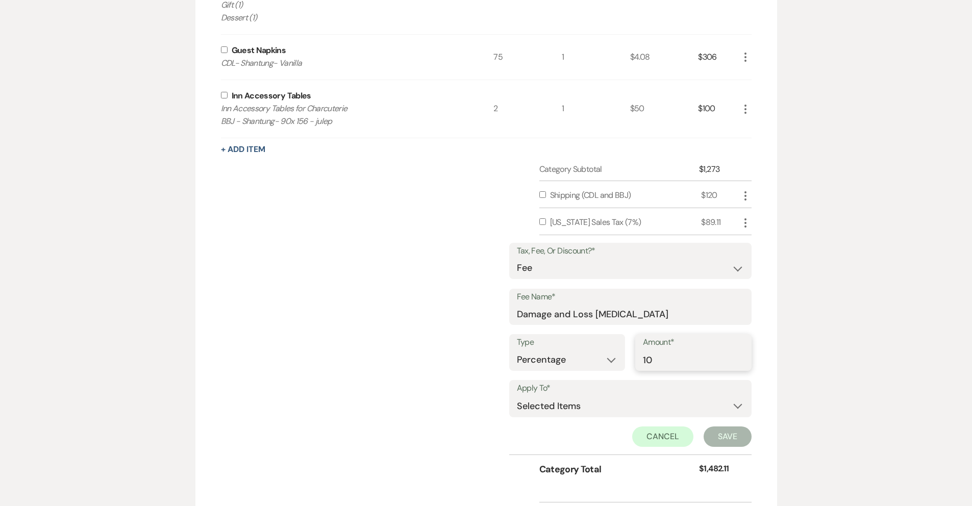
scroll to position [1261, 0]
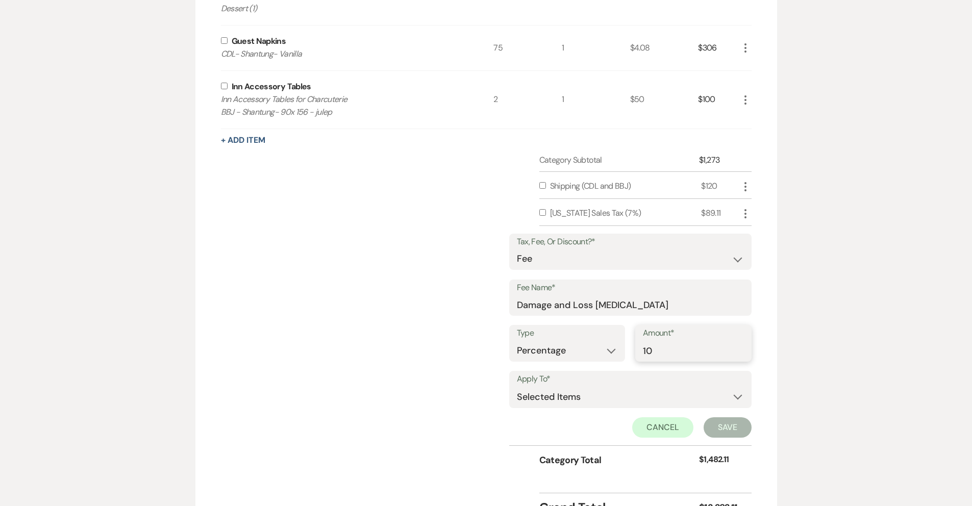
type input "10"
click at [626, 407] on select "Selected Items Category Subtotal (before all Taxes/Fees/Discounts) Category Tot…" at bounding box center [630, 397] width 227 height 20
select select "1"
click at [733, 438] on button "Save" at bounding box center [728, 427] width 48 height 20
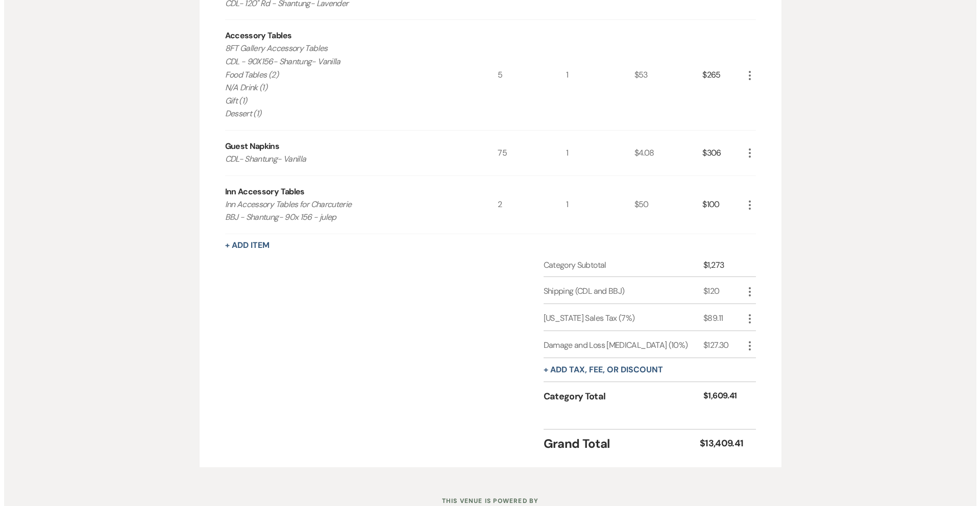
scroll to position [1134, 0]
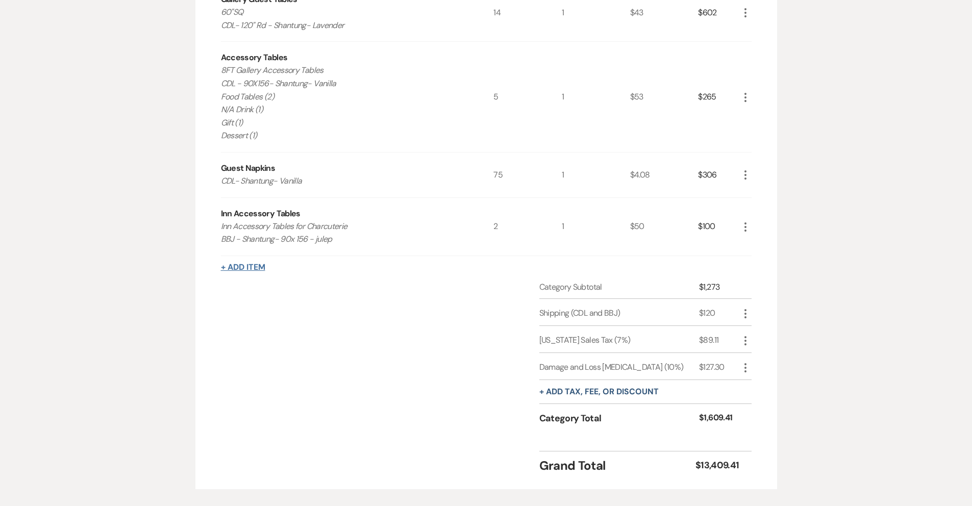
click at [245, 271] on button "+ Add Item" at bounding box center [243, 267] width 44 height 8
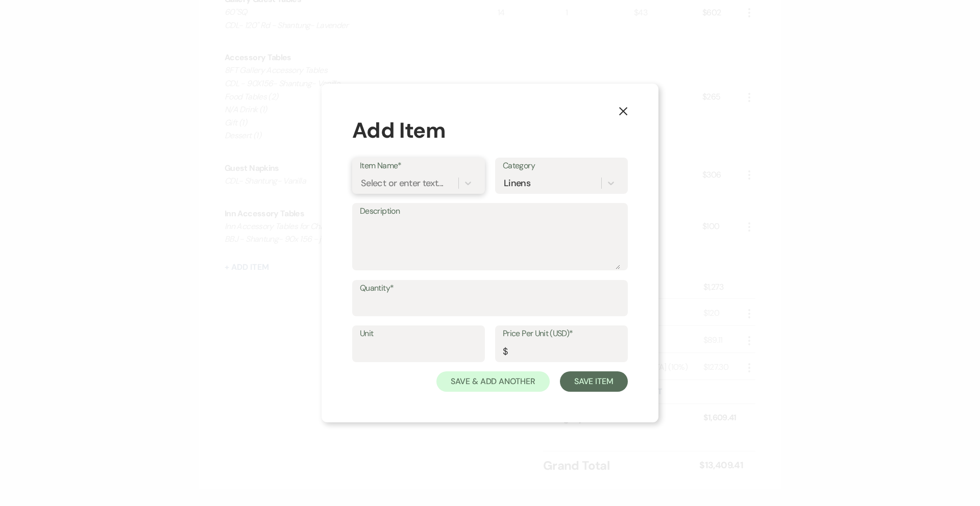
click at [393, 183] on div "Select or enter text..." at bounding box center [402, 183] width 82 height 14
type input "CDL-"
click at [402, 185] on div "CDL-" at bounding box center [409, 183] width 98 height 18
type input "Cocktail Tables"
type textarea "Round, tall tables perfect for mix-and-mingle events."
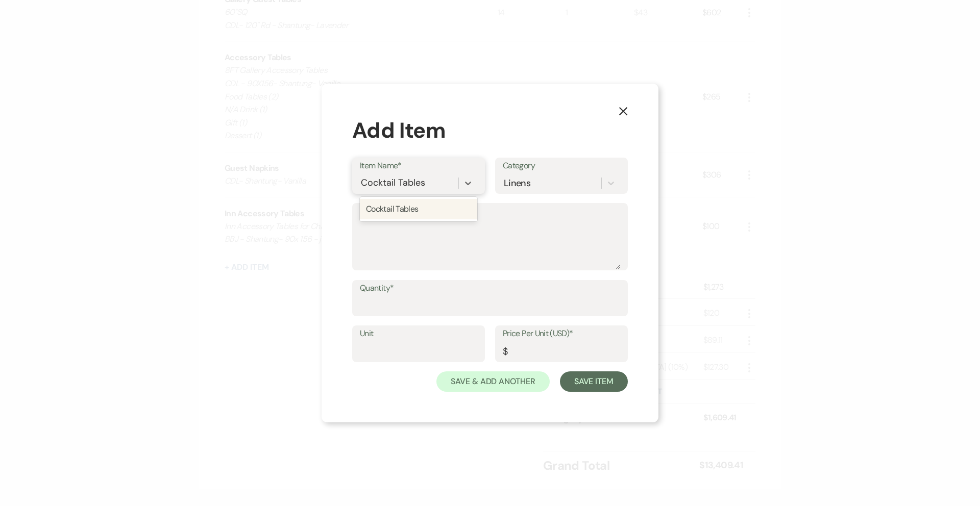
type input "1"
type input "20"
click at [430, 184] on div "Cocktail Tables" at bounding box center [400, 183] width 80 height 18
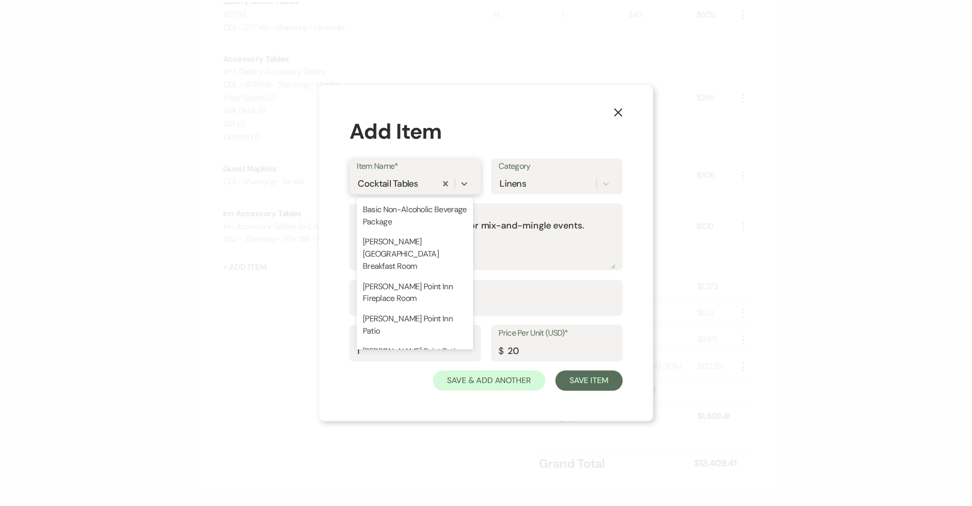
scroll to position [190, 0]
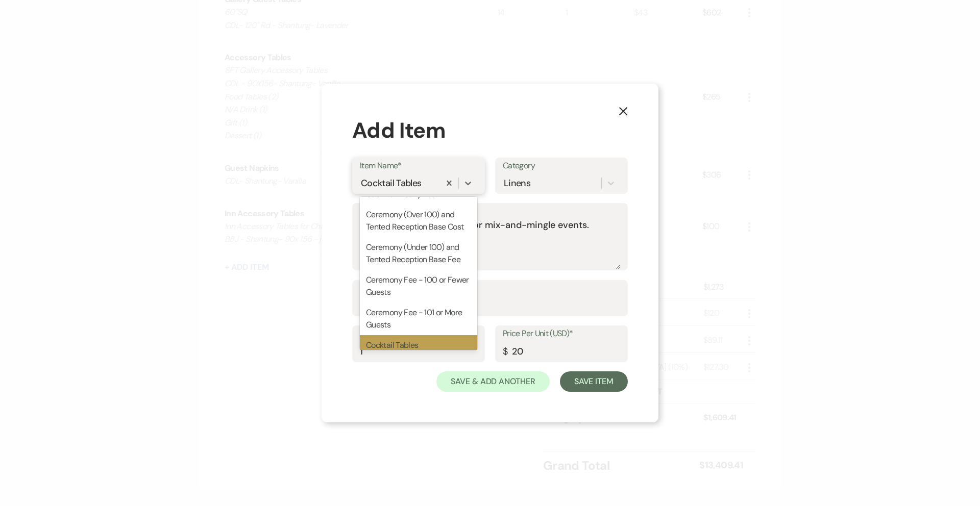
click at [431, 186] on div "Cocktail Tables" at bounding box center [400, 183] width 80 height 18
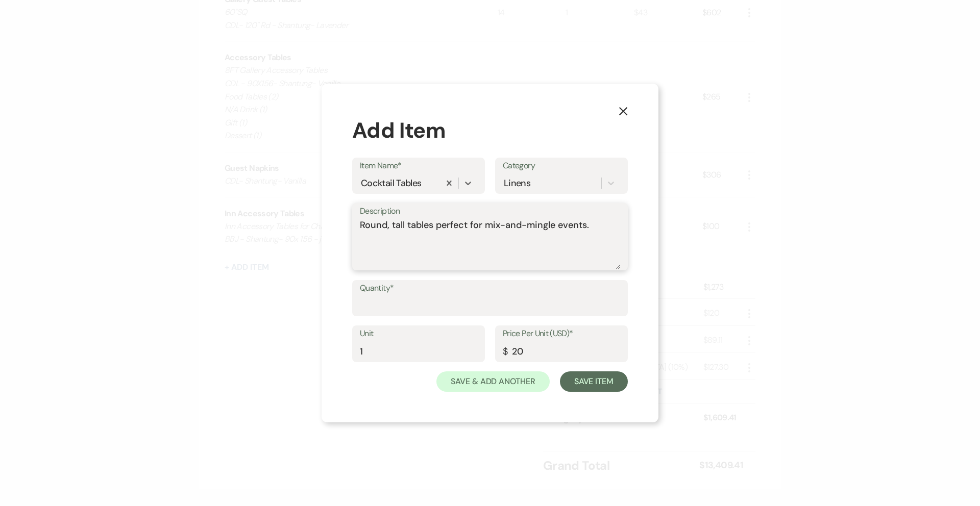
click at [603, 233] on textarea "Round, tall tables perfect for mix-and-mingle events." at bounding box center [490, 243] width 260 height 51
click at [427, 298] on input "Quantity*" at bounding box center [490, 305] width 260 height 20
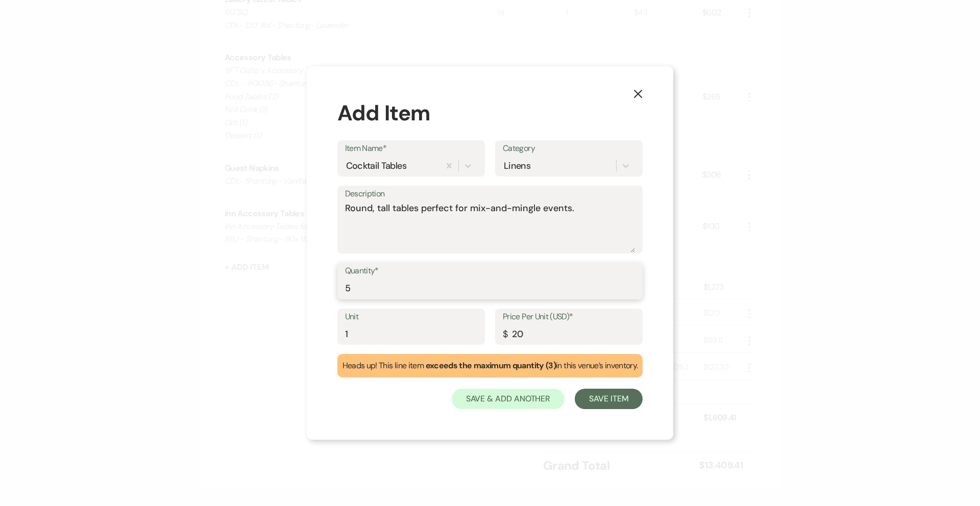
type input "5"
click at [605, 400] on button "Save Item" at bounding box center [609, 399] width 68 height 20
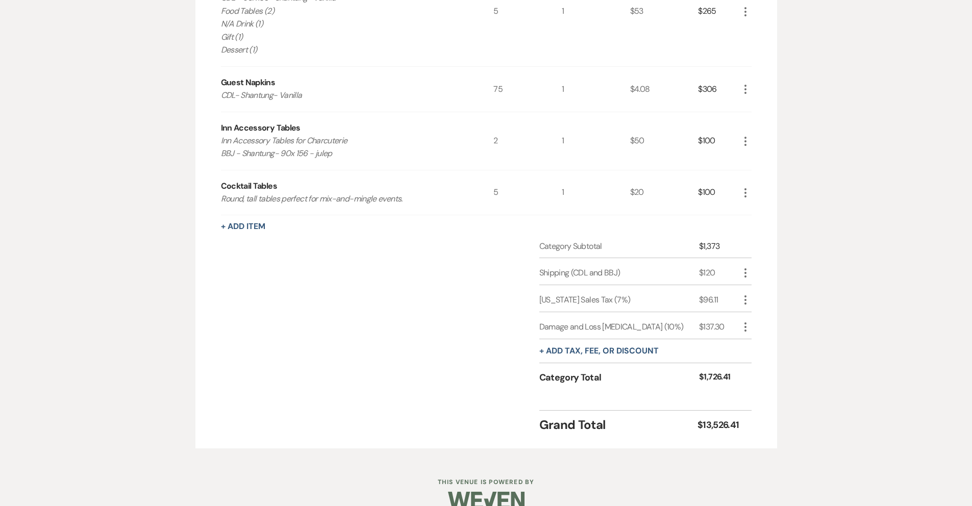
scroll to position [1229, 0]
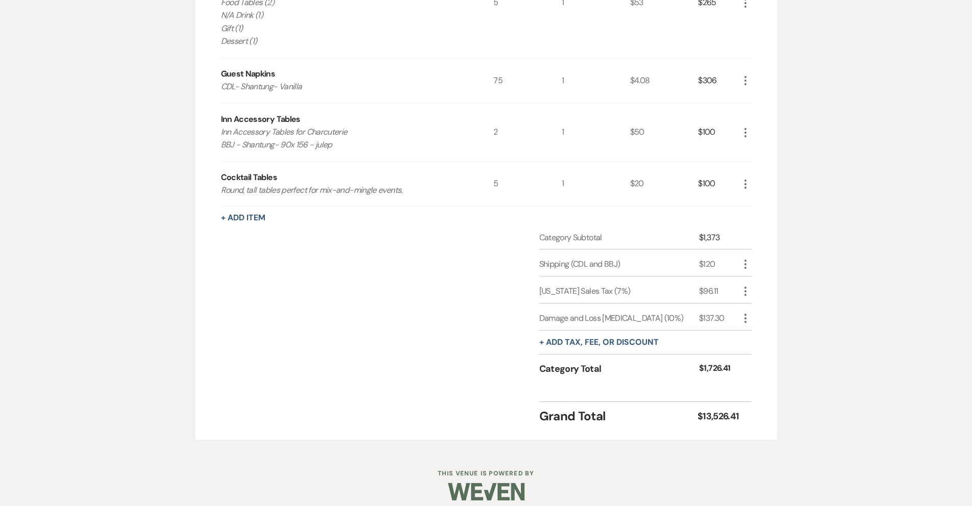
click at [747, 190] on icon "More" at bounding box center [745, 184] width 12 height 12
click at [767, 229] on button "X Delete" at bounding box center [766, 220] width 55 height 16
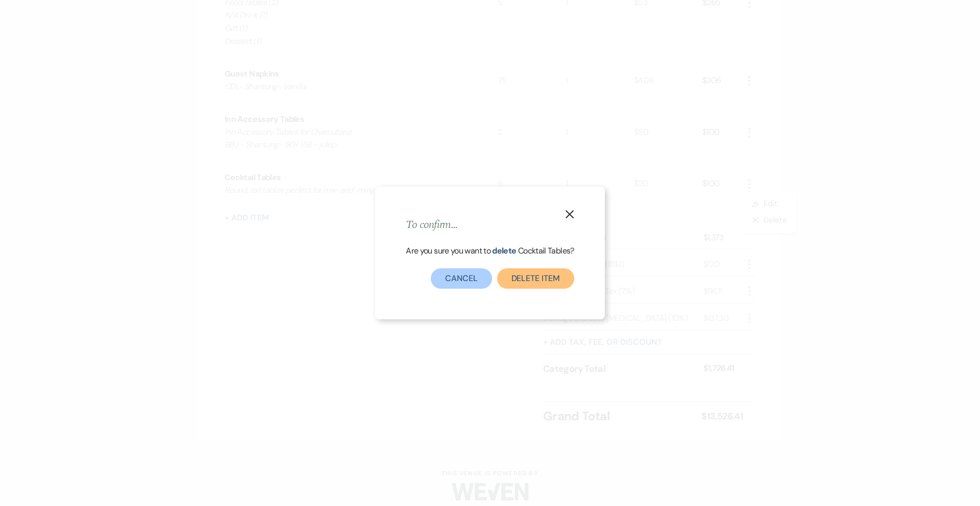
drag, startPoint x: 538, startPoint y: 284, endPoint x: 522, endPoint y: 288, distance: 16.2
click at [538, 284] on button "Delete Item" at bounding box center [535, 278] width 77 height 20
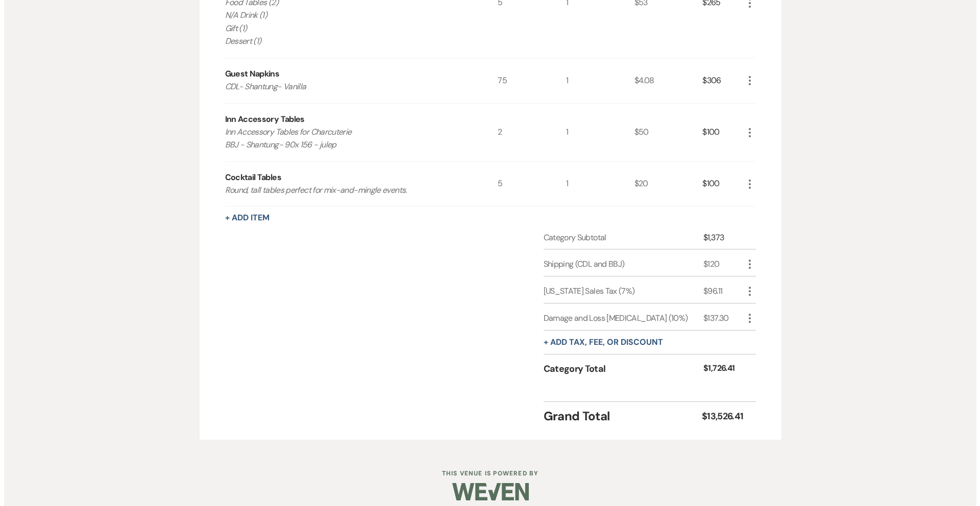
scroll to position [1206, 0]
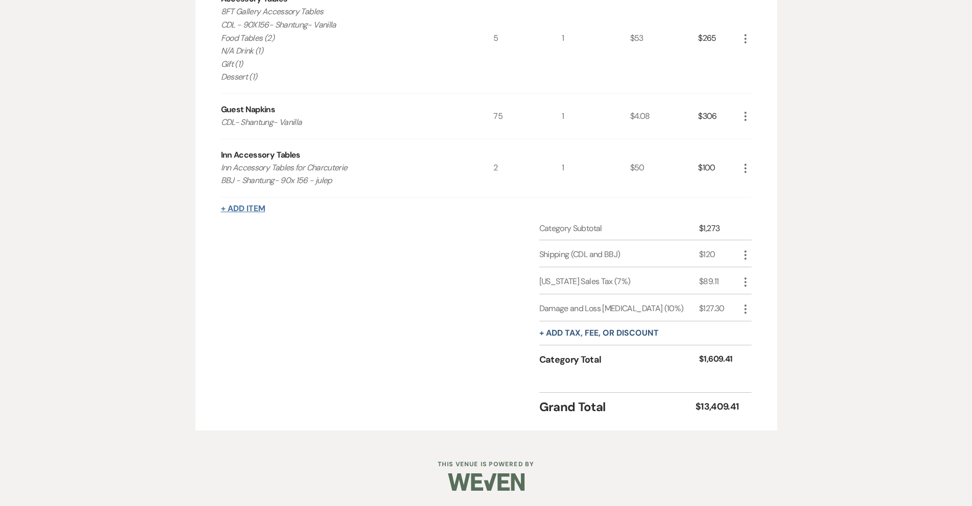
click at [257, 206] on button "+ Add Item" at bounding box center [243, 209] width 44 height 8
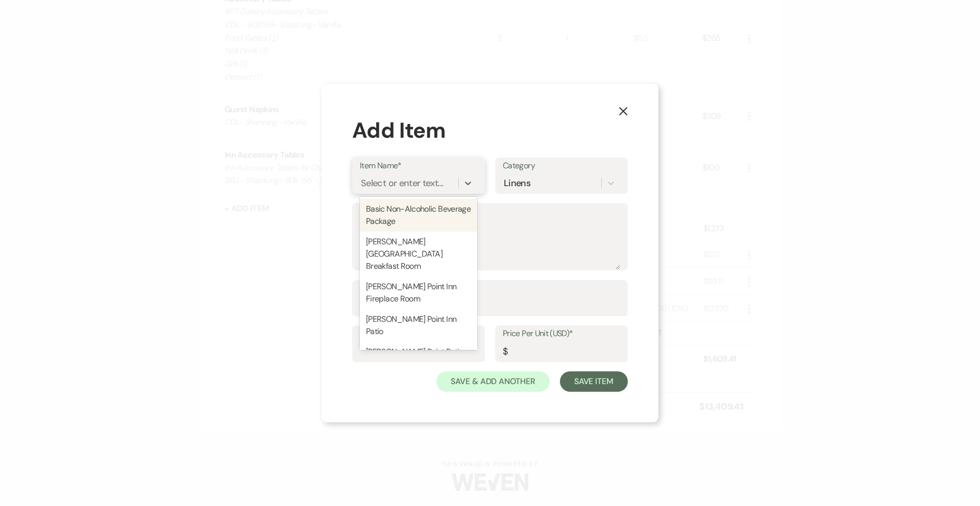
click at [416, 182] on div "Select or enter text..." at bounding box center [402, 183] width 82 height 14
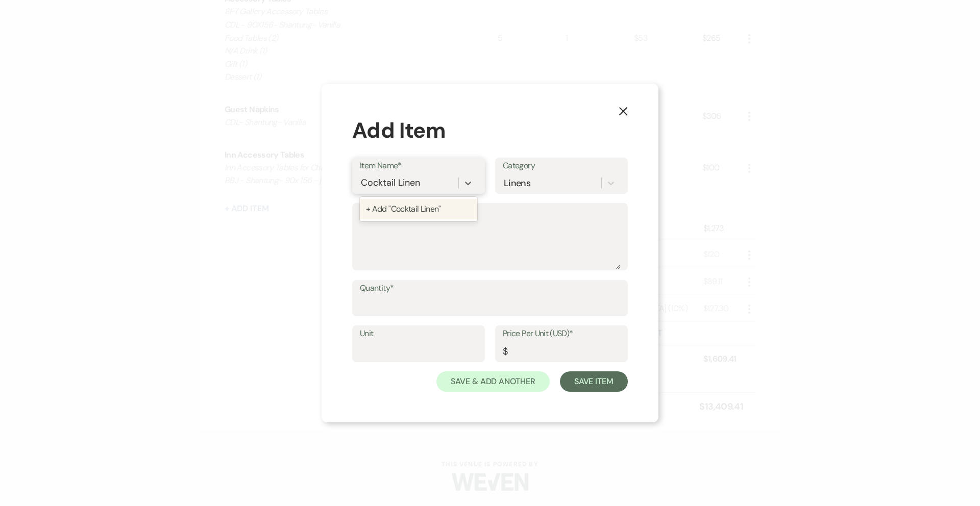
type input "Cocktail Linens"
type textarea "CDL- 132" Rd - Shantung- Lavender"
click at [451, 290] on label "Quantity*" at bounding box center [490, 288] width 260 height 15
click at [451, 295] on input "Quantity*" at bounding box center [490, 305] width 260 height 20
type input "5"
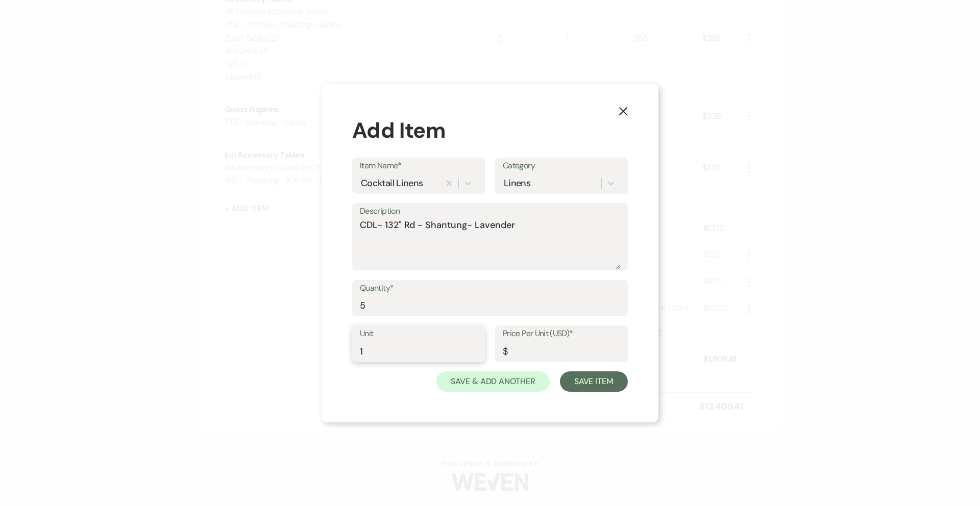
type input "1"
type input "46.00"
click at [578, 379] on button "Save Item" at bounding box center [594, 381] width 68 height 20
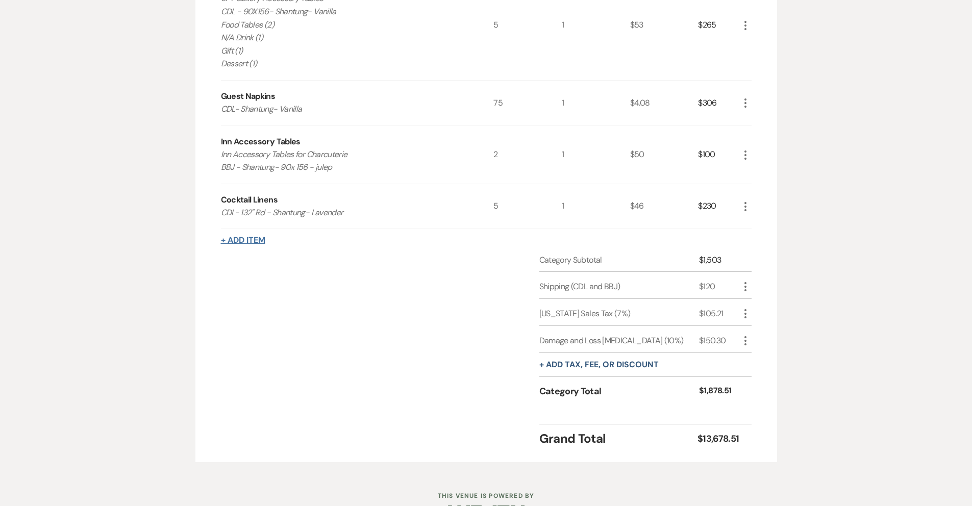
click at [254, 244] on button "+ Add Item" at bounding box center [243, 240] width 44 height 8
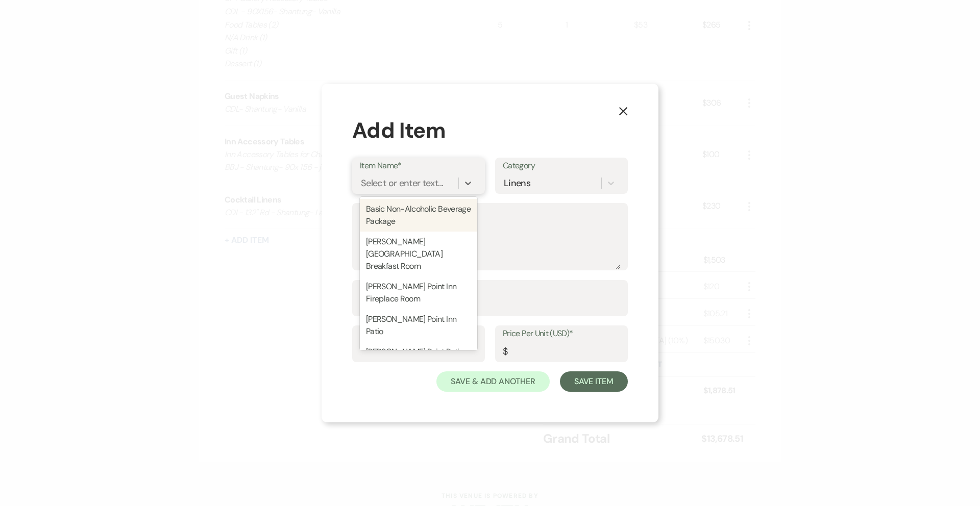
click at [415, 185] on div "Select or enter text..." at bounding box center [402, 183] width 82 height 14
type input "C"
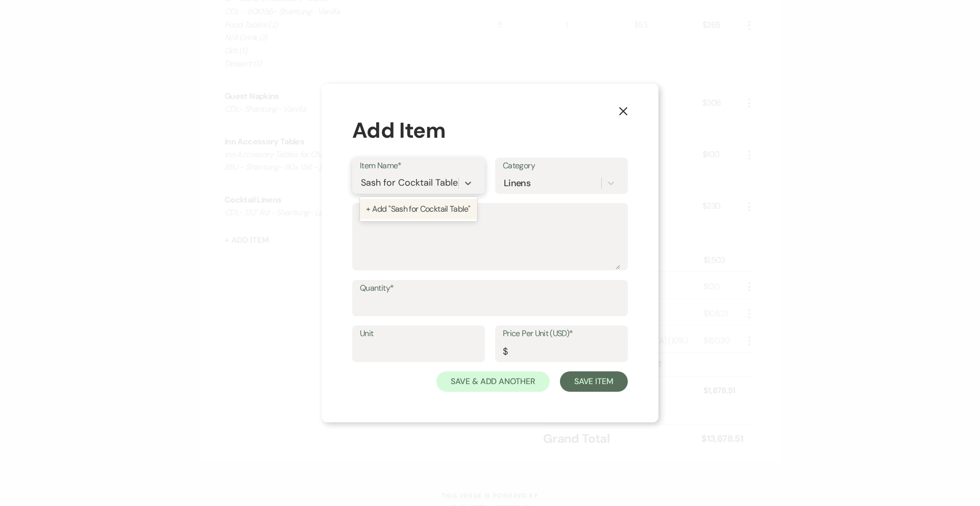
type input "Sash for Cocktail Tables"
type textarea "CDL- Shantung- Vanilla High Tie for tables"
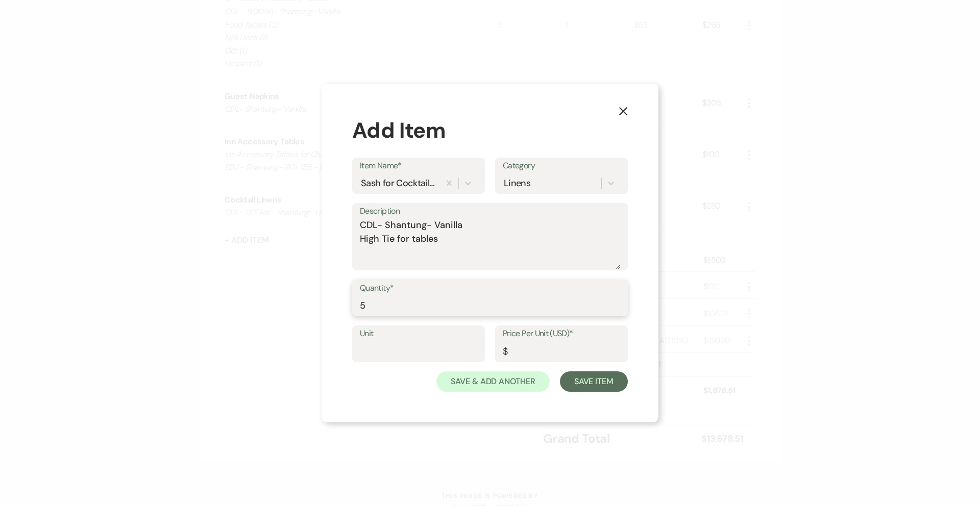
type input "5"
type input "1"
type input "6.00"
click at [571, 382] on button "Save Item" at bounding box center [594, 381] width 68 height 20
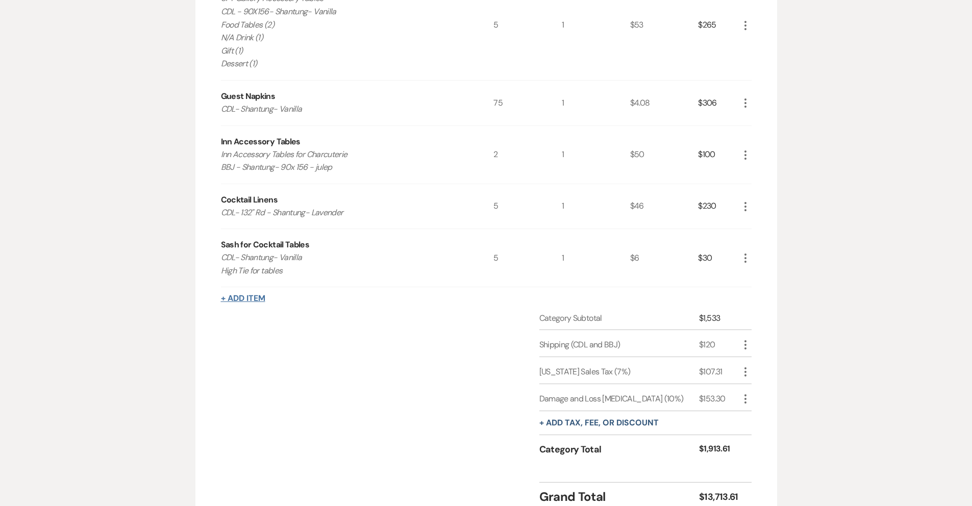
click at [259, 303] on button "+ Add Item" at bounding box center [243, 298] width 44 height 8
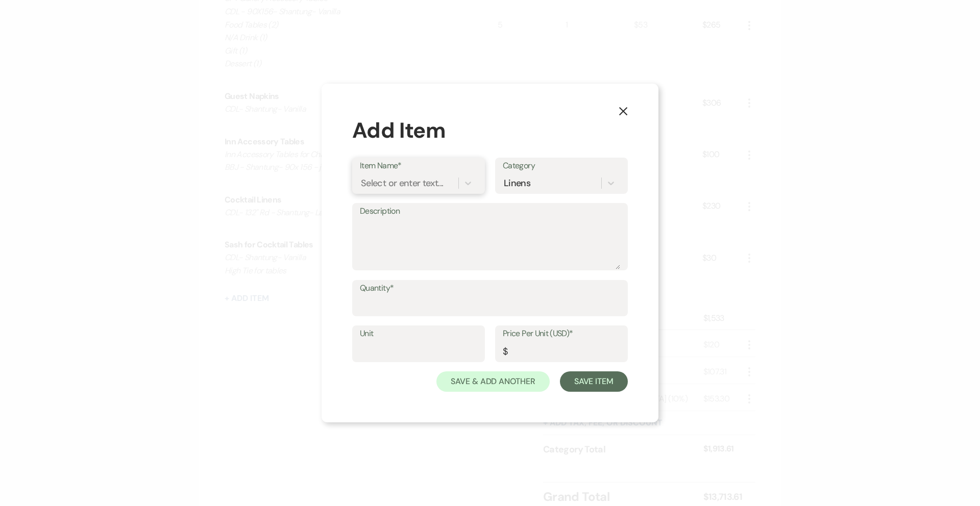
click at [400, 187] on div "Select or enter text..." at bounding box center [402, 183] width 82 height 14
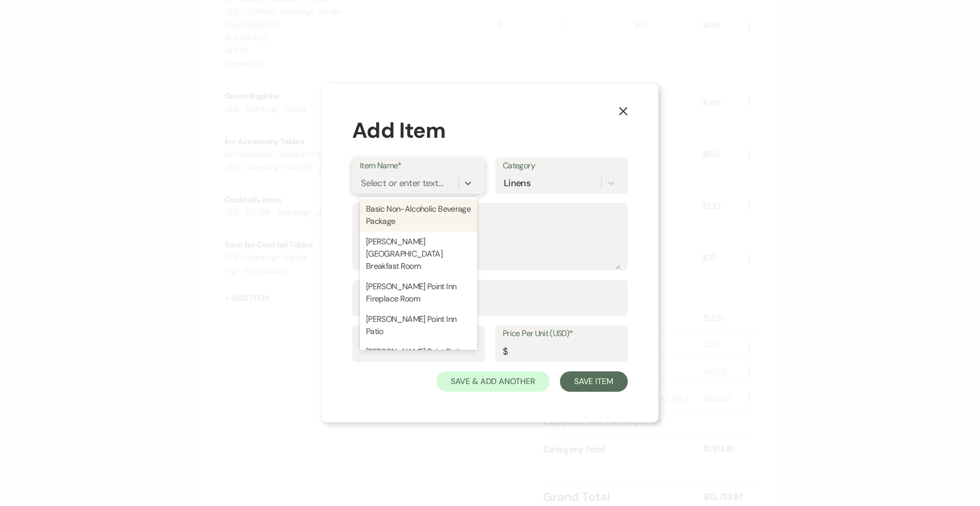
type input "B"
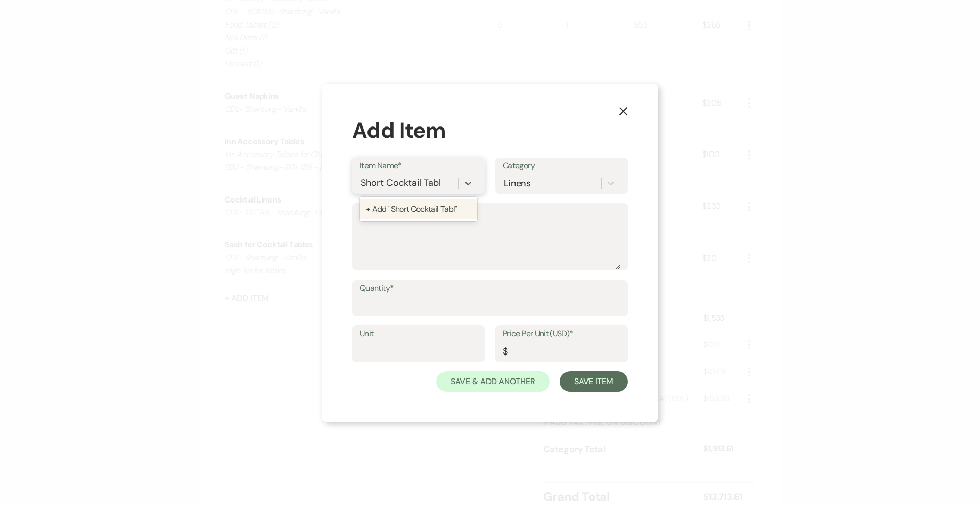
type input "Short Cocktail Table"
type textarea "Bridal bouquet table"
type input "1"
click at [454, 226] on textarea "Bridal bouquet table" at bounding box center [490, 243] width 260 height 51
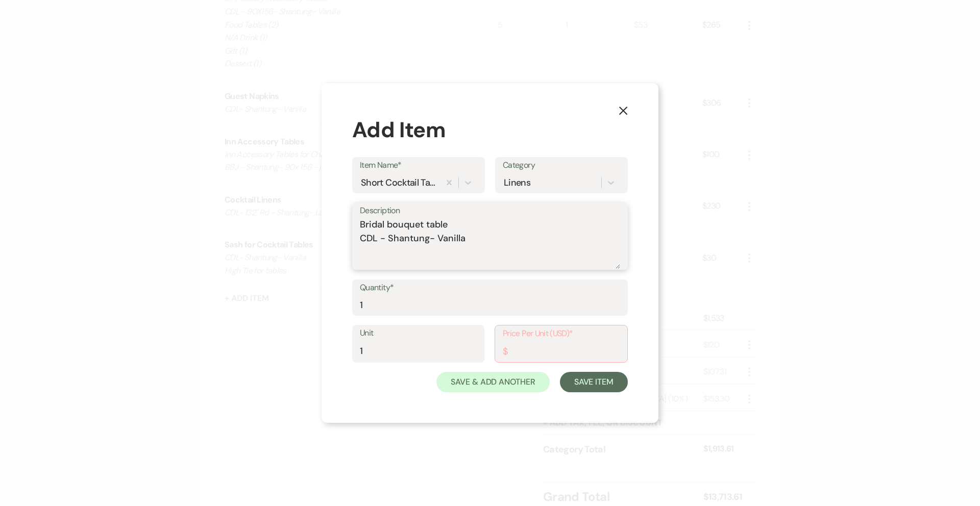
type textarea "Bridal bouquet table CDL - Shantung- Vanilla"
click at [531, 353] on input "Price Per Unit (USD)*" at bounding box center [561, 351] width 117 height 20
type input "40.00"
click at [467, 241] on textarea "Bridal bouquet table CDL - Shantung- Vanilla" at bounding box center [490, 243] width 260 height 51
click at [388, 240] on textarea "Bridal bouquet table CDL - Shantung- Vanilla" at bounding box center [490, 243] width 260 height 51
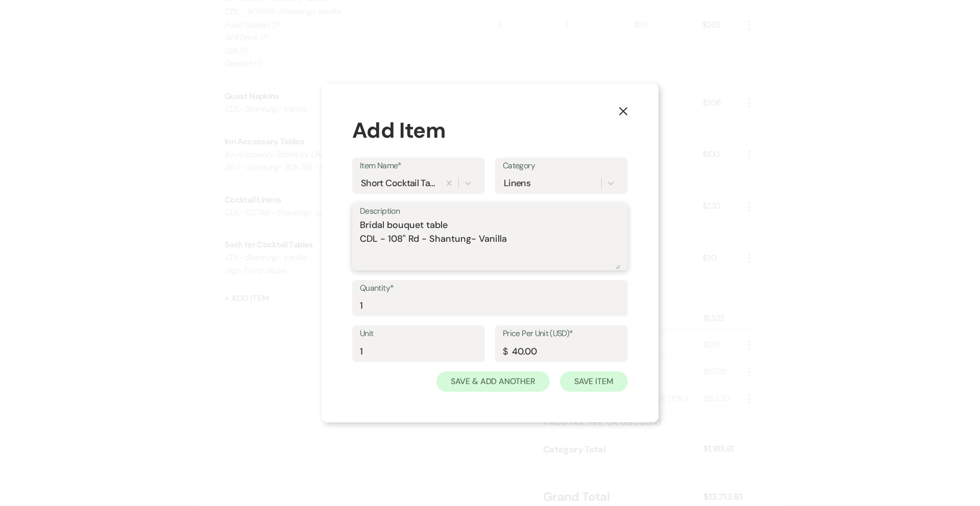
type textarea "Bridal bouquet table CDL - 108" Rd - Shantung- Vanilla"
click at [599, 386] on button "Save Item" at bounding box center [594, 381] width 68 height 20
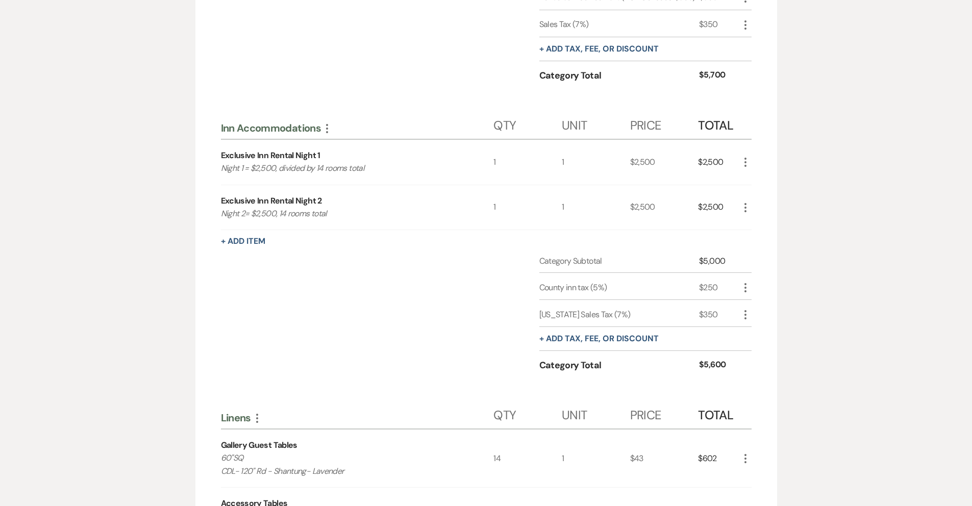
scroll to position [687, 0]
